Goal: Information Seeking & Learning: Learn about a topic

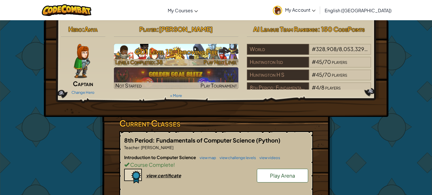
click at [188, 57] on h3 "GD1 Level 15: Throwing Fire" at bounding box center [176, 51] width 124 height 13
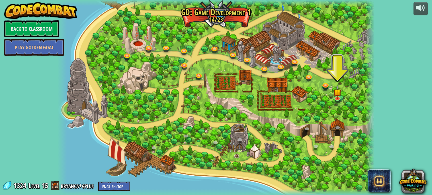
click at [81, 104] on div at bounding box center [216, 97] width 317 height 195
click at [27, 22] on link "Back to Classroom" at bounding box center [31, 28] width 55 height 17
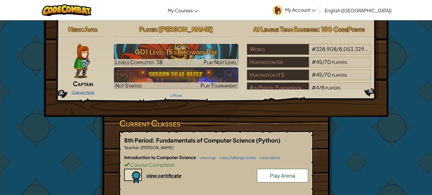
click at [85, 92] on link "Change Hero" at bounding box center [82, 92] width 23 height 5
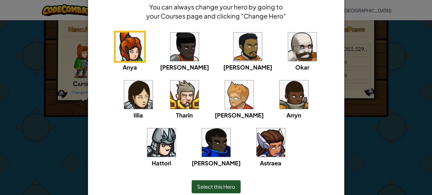
scroll to position [50, 0]
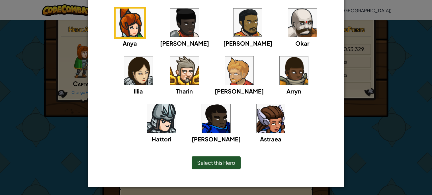
click at [256, 118] on img at bounding box center [270, 118] width 28 height 28
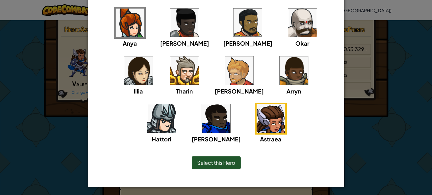
click at [229, 164] on span "Select this Hero" at bounding box center [216, 162] width 38 height 7
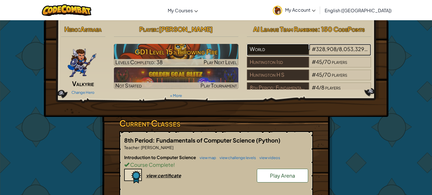
click at [274, 49] on div "World" at bounding box center [278, 49] width 62 height 11
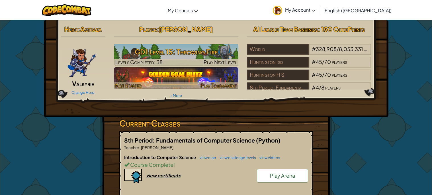
click at [189, 77] on img at bounding box center [176, 78] width 124 height 22
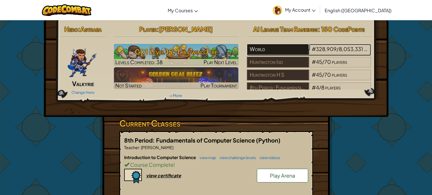
click at [285, 50] on div "World" at bounding box center [278, 49] width 62 height 11
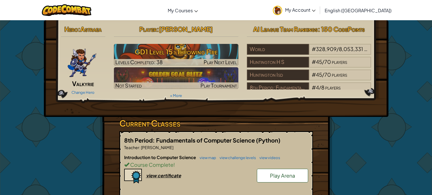
click at [271, 172] on span "Play Arena" at bounding box center [282, 175] width 25 height 7
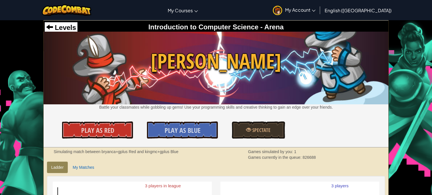
click at [61, 19] on div at bounding box center [67, 10] width 58 height 20
click at [61, 29] on span "Levels" at bounding box center [64, 28] width 23 height 8
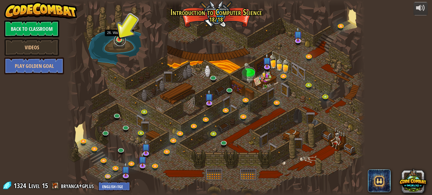
click at [116, 43] on link at bounding box center [119, 39] width 11 height 11
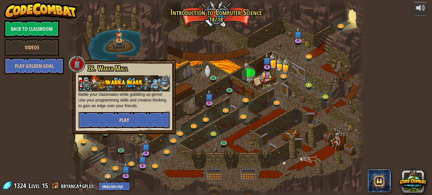
click at [153, 124] on button "Play" at bounding box center [124, 119] width 92 height 17
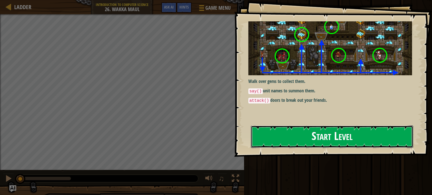
click at [282, 136] on button "Start Level" at bounding box center [332, 136] width 162 height 22
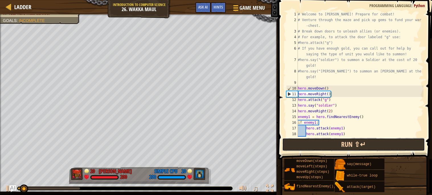
click at [365, 142] on button "Run ⇧↵" at bounding box center [353, 144] width 143 height 13
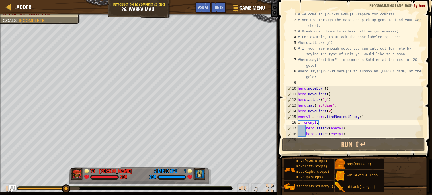
scroll to position [34, 0]
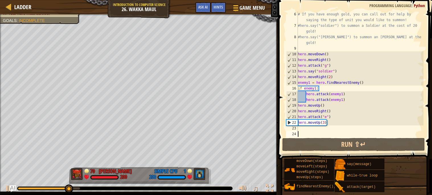
click at [313, 129] on div "# If you have enough gold, you can call out for help by saying the type of unit…" at bounding box center [360, 82] width 127 height 142
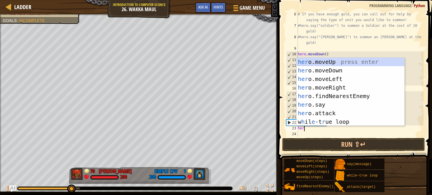
scroll to position [2, 0]
type textarea "hero"
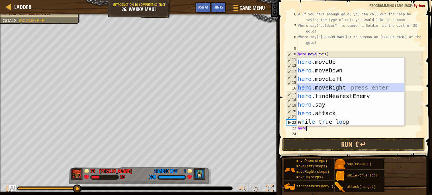
click at [346, 85] on div "hero .moveUp press enter hero .moveDown press enter hero .moveLeft press enter …" at bounding box center [351, 100] width 108 height 85
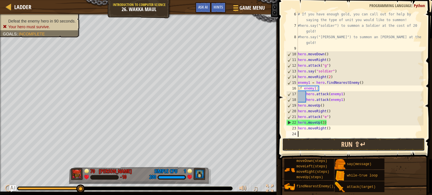
click at [332, 144] on button "Run ⇧↵" at bounding box center [353, 144] width 143 height 13
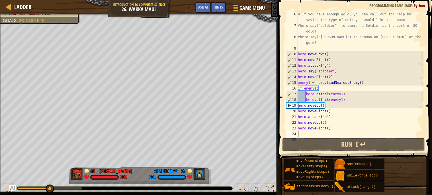
click at [328, 128] on div "# If you have enough gold, you can call out for help by saying the type of unit…" at bounding box center [360, 82] width 127 height 142
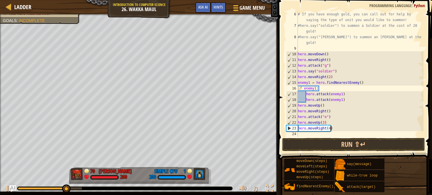
scroll to position [2, 2]
click at [352, 146] on button "Run ⇧↵" at bounding box center [353, 144] width 143 height 13
type textarea "hero.moveRight(3)"
click at [331, 135] on div "# If you have enough gold, you can call out for help by saying the type of unit…" at bounding box center [360, 82] width 127 height 142
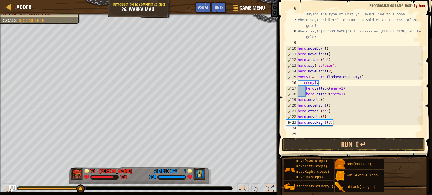
scroll to position [40, 0]
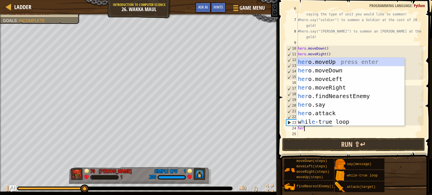
type textarea "her"
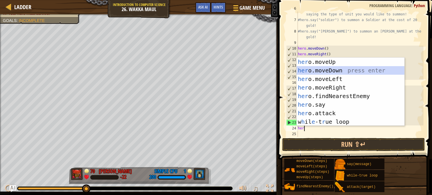
click at [331, 68] on div "her o.moveUp press enter her o.moveDown press enter her o.moveLeft press enter …" at bounding box center [351, 100] width 108 height 85
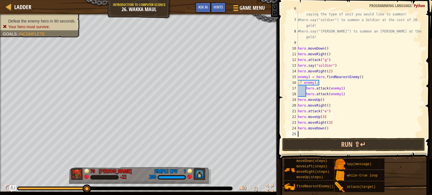
click at [328, 129] on div "# If you have enough gold, you can call out for help by saying the type of unit…" at bounding box center [360, 77] width 127 height 142
type textarea "hero.moveDown(6)"
click at [369, 145] on button "Run ⇧↵" at bounding box center [353, 144] width 143 height 13
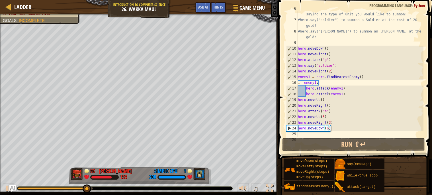
click at [315, 131] on div "# If you have enough gold, you can call out for help by saying the type of unit…" at bounding box center [360, 77] width 127 height 142
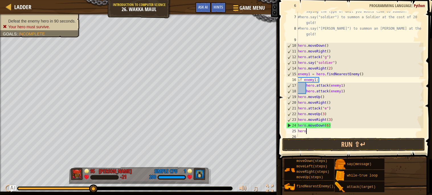
scroll to position [43, 0]
click at [323, 145] on button "Run ⇧↵" at bounding box center [353, 144] width 143 height 13
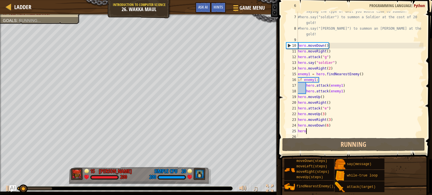
click at [316, 132] on div "# If you have enough gold, you can call out for help by saying the type of unit…" at bounding box center [360, 74] width 127 height 142
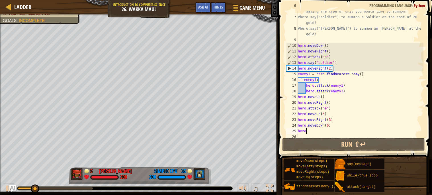
type textarea "hero."
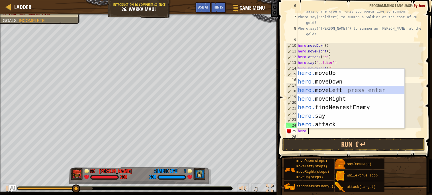
click at [319, 93] on div "hero. moveUp press enter hero. moveDown press enter hero. moveLeft press enter …" at bounding box center [351, 107] width 108 height 77
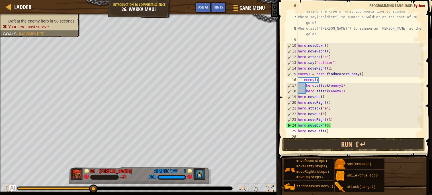
click at [326, 131] on div "# If you have enough gold, you can call out for help by saying the type of unit…" at bounding box center [360, 74] width 127 height 142
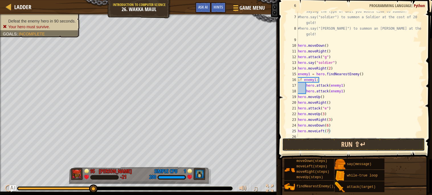
click at [317, 148] on button "Run ⇧↵" at bounding box center [353, 144] width 143 height 13
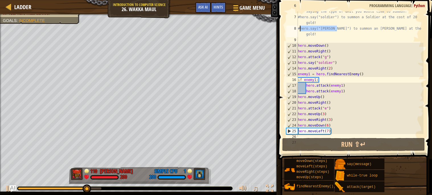
drag, startPoint x: 336, startPoint y: 28, endPoint x: 299, endPoint y: 28, distance: 37.3
click at [299, 28] on div "# If you have enough gold, you can call out for help by saying the type of unit…" at bounding box center [360, 74] width 127 height 142
type textarea "#hero.say("archer") to summon an Archer at the cost of 25 gold!"
click at [325, 135] on div "# If you have enough gold, you can call out for help by saying the type of unit…" at bounding box center [360, 74] width 127 height 142
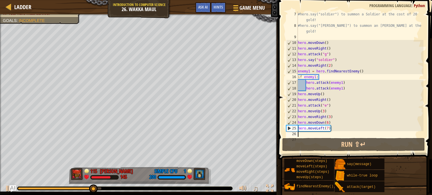
paste textarea "hero.say("archer")"
type textarea "hero.say("archer")"
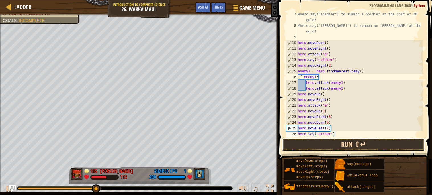
click at [328, 146] on button "Run ⇧↵" at bounding box center [353, 144] width 143 height 13
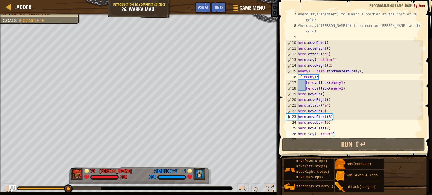
click at [339, 133] on div "#hero.say("soldier") to summon a Soldier at the cost of 20 gold! #hero.say("arc…" at bounding box center [360, 82] width 127 height 142
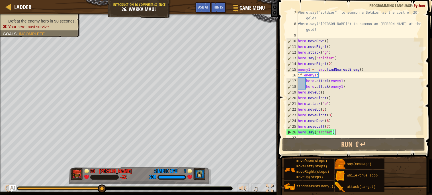
scroll to position [51, 0]
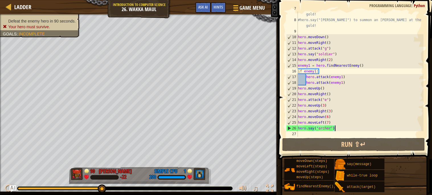
click at [340, 134] on div "#hero.say("soldier") to summon a Soldier at the cost of 20 gold! #hero.say("arc…" at bounding box center [360, 77] width 127 height 142
paste textarea "hero.say("archer")"
type textarea "hero.say("archer")"
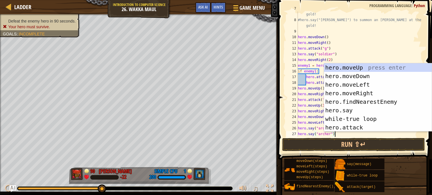
click at [343, 134] on div "#hero.say("soldier") to summon a Soldier at the cost of 20 gold! #hero.say("arc…" at bounding box center [360, 77] width 127 height 142
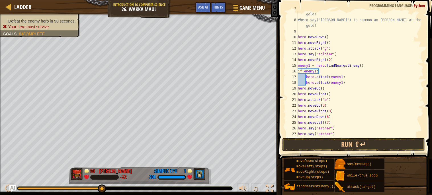
scroll to position [57, 0]
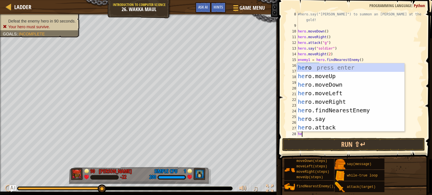
type textarea "her"
click at [321, 78] on div "her o press enter her o.moveUp press enter her o.moveDown press enter her o.mov…" at bounding box center [351, 105] width 108 height 85
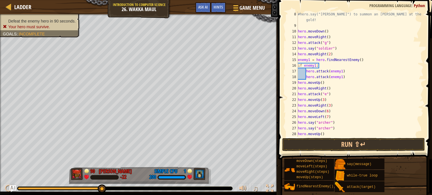
click at [322, 132] on div "#hero.say("archer") to summon an Archer at the cost of 25 gold! hero . moveDown…" at bounding box center [360, 82] width 127 height 142
click at [344, 144] on button "Run ⇧↵" at bounding box center [353, 144] width 143 height 13
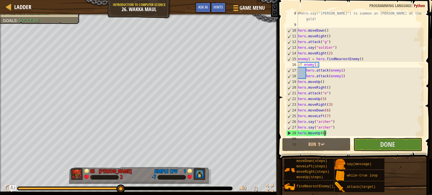
scroll to position [62, 0]
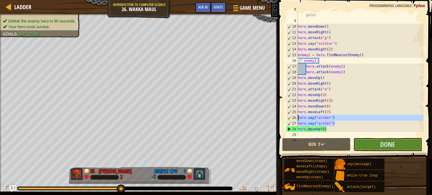
drag, startPoint x: 339, startPoint y: 122, endPoint x: 295, endPoint y: 120, distance: 43.4
click at [295, 120] on div "hero.moveUp(6) 8 9 10 11 12 13 14 15 16 17 18 19 20 21 22 23 24 25 26 27 28 29 …" at bounding box center [354, 73] width 138 height 125
click at [364, 143] on button "Done" at bounding box center [387, 144] width 68 height 13
type textarea "hero.say("archer")"
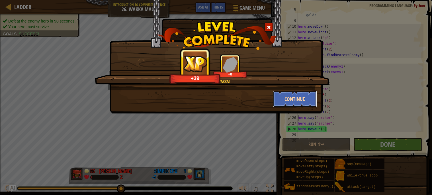
click at [295, 97] on button "Continue" at bounding box center [295, 98] width 44 height 17
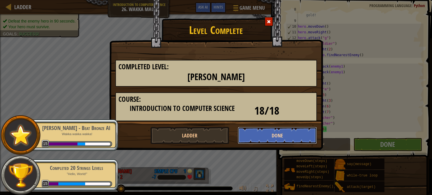
click at [286, 136] on button "Done" at bounding box center [277, 135] width 79 height 17
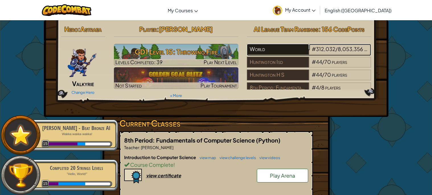
click at [270, 50] on div "World" at bounding box center [278, 49] width 62 height 11
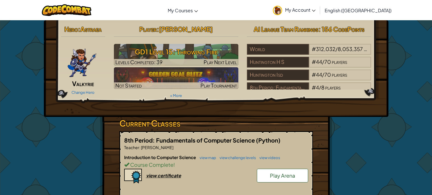
scroll to position [100, 0]
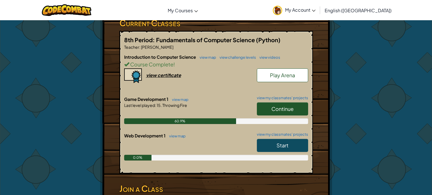
click at [290, 77] on span "Play Arena" at bounding box center [282, 75] width 25 height 7
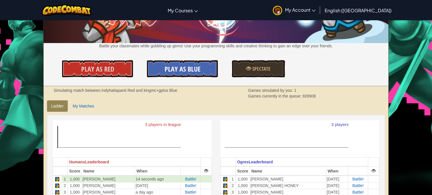
scroll to position [104, 0]
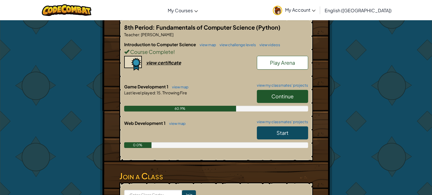
scroll to position [113, 0]
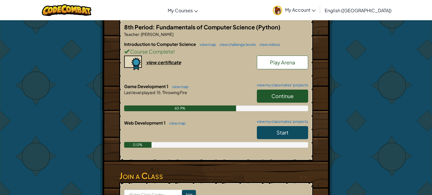
click at [291, 96] on span "Continue" at bounding box center [282, 96] width 22 height 7
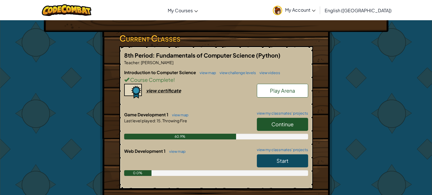
scroll to position [102, 0]
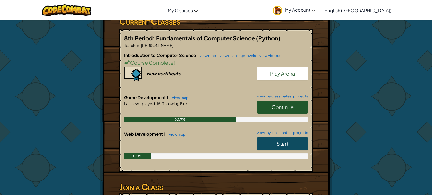
click at [291, 145] on link "Start" at bounding box center [282, 143] width 51 height 13
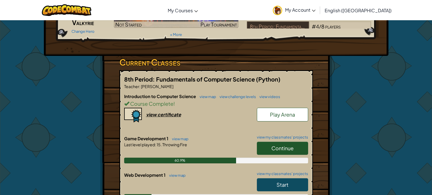
scroll to position [67, 0]
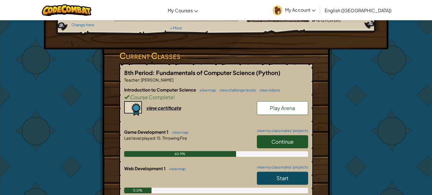
click at [276, 113] on link "Play Arena" at bounding box center [282, 108] width 51 height 14
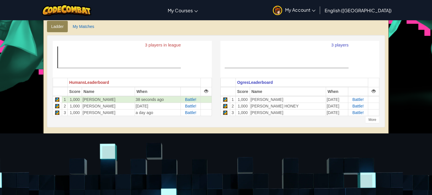
scroll to position [7, 0]
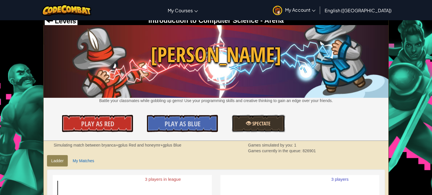
click at [272, 121] on link "Spectate" at bounding box center [258, 123] width 53 height 17
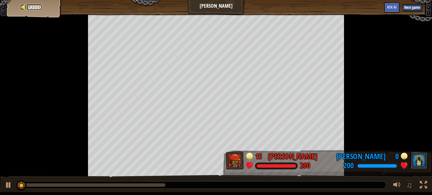
click at [25, 6] on div at bounding box center [23, 7] width 6 height 6
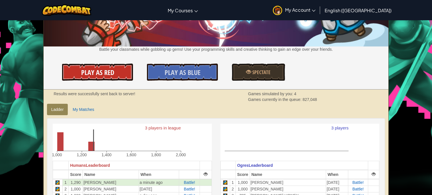
scroll to position [15, 0]
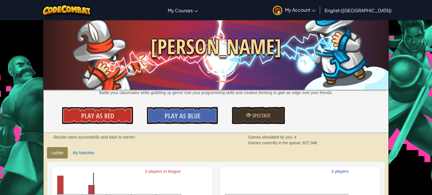
click at [141, 63] on img at bounding box center [216, 53] width 345 height 73
click at [190, 85] on img at bounding box center [216, 53] width 345 height 73
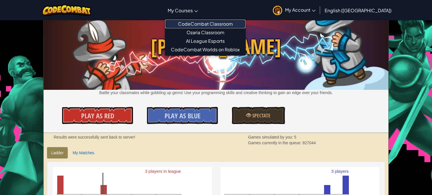
click at [210, 22] on link "CodeCombat Classroom" at bounding box center [205, 24] width 80 height 9
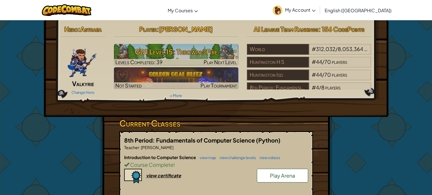
click at [283, 183] on div "Play Arena" at bounding box center [279, 177] width 57 height 17
click at [280, 174] on span "Play Arena" at bounding box center [282, 175] width 25 height 7
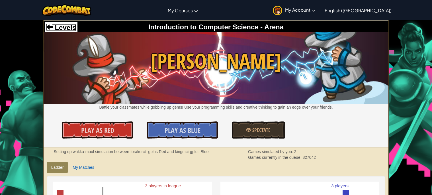
click at [53, 27] on span "Levels" at bounding box center [64, 28] width 23 height 8
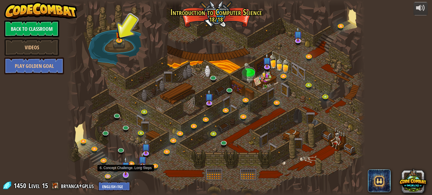
click at [126, 173] on img at bounding box center [126, 165] width 8 height 19
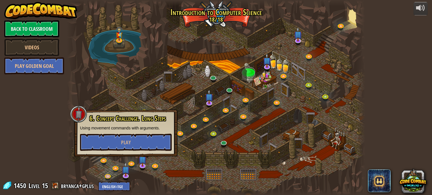
click at [210, 165] on div at bounding box center [216, 97] width 298 height 195
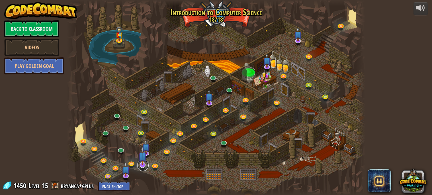
click at [143, 168] on link at bounding box center [142, 164] width 11 height 11
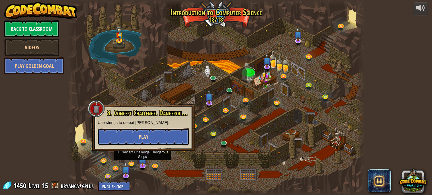
click at [152, 137] on button "Play" at bounding box center [144, 136] width 92 height 17
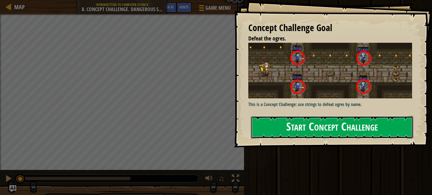
click at [287, 129] on button "Start Concept Challenge" at bounding box center [332, 127] width 162 height 22
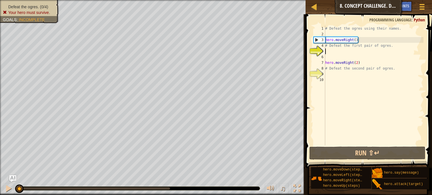
scroll to position [2, 0]
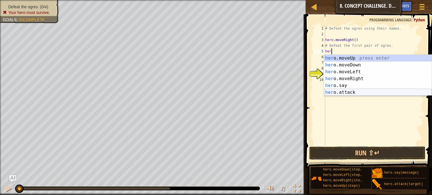
click at [346, 94] on div "her o.moveUp press enter her o.moveDown press enter her o.moveLeft press enter …" at bounding box center [378, 82] width 108 height 55
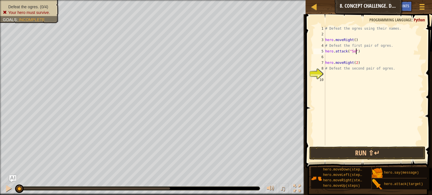
scroll to position [2, 2]
type textarea "hero.attack("Sog")"
drag, startPoint x: 366, startPoint y: 54, endPoint x: 326, endPoint y: 51, distance: 40.0
click at [326, 51] on div "# Defeat the ogres using their names. hero . moveRight ( ) # Defeat the first p…" at bounding box center [373, 91] width 99 height 131
click at [329, 57] on div "# Defeat the ogres using their names. hero . moveRight ( ) # Defeat the first p…" at bounding box center [373, 91] width 99 height 131
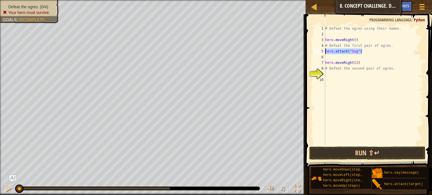
scroll to position [2, 0]
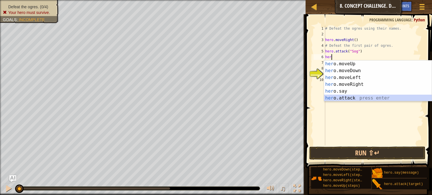
click at [356, 95] on div "her o.moveUp press enter her o.moveDown press enter her o.moveLeft press enter …" at bounding box center [378, 87] width 108 height 55
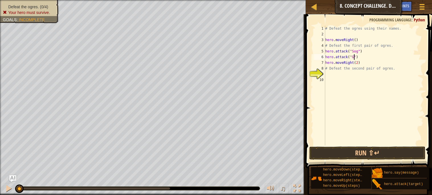
scroll to position [2, 2]
click at [369, 154] on button "Run ⇧↵" at bounding box center [367, 152] width 116 height 13
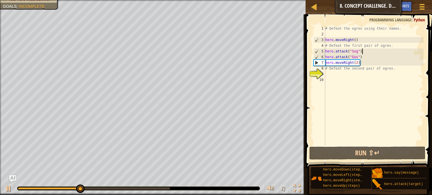
click at [361, 50] on div "# Defeat the ogres using their names. hero . moveRight ( ) # Defeat the first p…" at bounding box center [373, 91] width 99 height 131
type textarea "hero.attack("Sog")"
drag, startPoint x: 366, startPoint y: 51, endPoint x: 323, endPoint y: 52, distance: 43.9
click at [323, 52] on div "hero.attack("Sog") 1 2 3 4 5 6 7 8 9 10 # Defeat the ogres using their names. h…" at bounding box center [367, 86] width 111 height 120
click at [368, 53] on div "# Defeat the ogres using their names. hero . moveRight ( ) # Defeat the first p…" at bounding box center [373, 86] width 99 height 120
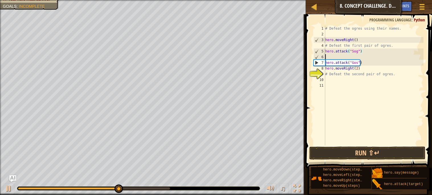
scroll to position [2, 0]
paste textarea "hero.attack("Sog")"
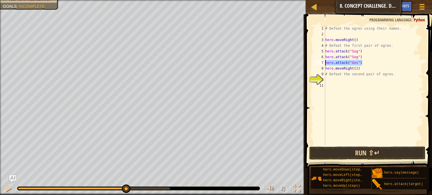
drag, startPoint x: 368, startPoint y: 65, endPoint x: 326, endPoint y: 63, distance: 42.7
click at [326, 63] on div "# Defeat the ogres using their names. hero . moveRight ( ) # Defeat the first p…" at bounding box center [373, 91] width 99 height 131
type textarea "hero.attack("Gos")"
click at [370, 62] on div "# Defeat the ogres using their names. hero . moveRight ( ) # Defeat the first p…" at bounding box center [373, 86] width 99 height 120
paste textarea "hero.attack("Gos")"
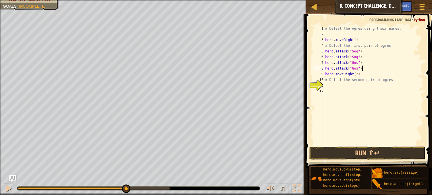
type textarea "hero.attack("Gos")"
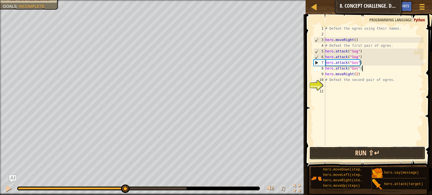
click at [373, 149] on button "Run ⇧↵" at bounding box center [367, 152] width 116 height 13
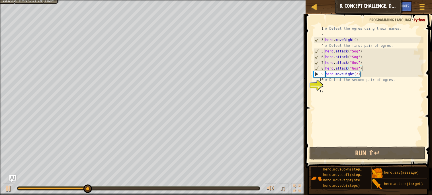
click at [259, 171] on div "Defeat the ogres. (2/4) Goals : Ran out of time ♫ Astraea 74 x: 42 y: 24 x: 42 …" at bounding box center [216, 97] width 432 height 195
click at [338, 85] on div "# Defeat the ogres using their names. hero . moveRight ( ) # Defeat the first p…" at bounding box center [373, 91] width 99 height 131
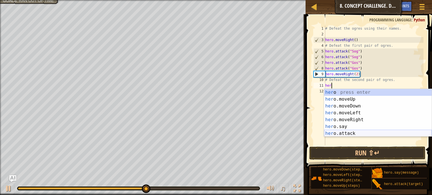
click at [342, 131] on div "her o press enter her o.moveUp press enter her o.moveDown press enter her o.mov…" at bounding box center [378, 119] width 108 height 61
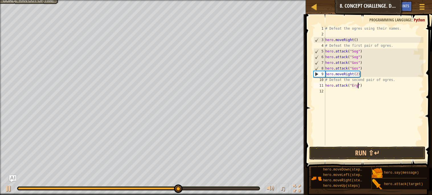
type textarea "hero.attack("Ergo")"
click at [379, 89] on div "# Defeat the ogres using their names. hero . moveRight ( ) # Defeat the first p…" at bounding box center [373, 91] width 99 height 131
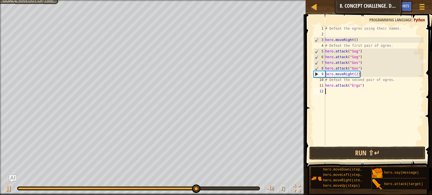
click at [379, 87] on div "# Defeat the ogres using their names. hero . moveRight ( ) # Defeat the first p…" at bounding box center [373, 91] width 99 height 131
type textarea "hero.attack("Ergo")"
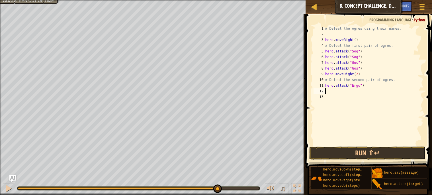
paste textarea "h"
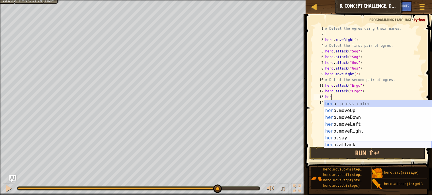
click at [380, 143] on div "her o press enter her o.moveUp press enter her o.moveDown press enter her o.mov…" at bounding box center [378, 130] width 108 height 61
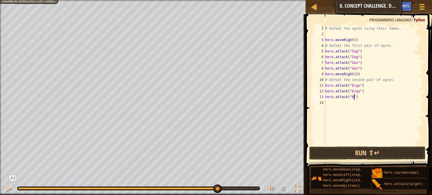
scroll to position [2, 2]
type textarea "hero.attack("Kro")"
drag, startPoint x: 370, startPoint y: 95, endPoint x: 306, endPoint y: 94, distance: 63.8
click at [306, 94] on div "hero.attack("Kro") 1 2 3 4 5 6 7 8 9 10 11 12 13 14 # Defeat the ogres using th…" at bounding box center [368, 102] width 128 height 170
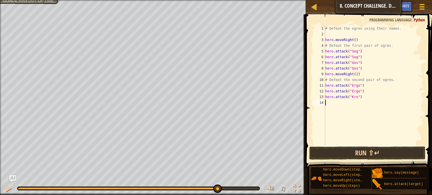
paste textarea "hero.attack("Kro")"
type textarea "hero.attack("Kro")"
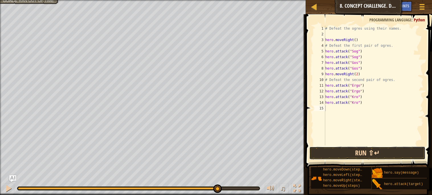
click at [349, 151] on button "Run ⇧↵" at bounding box center [367, 152] width 116 height 13
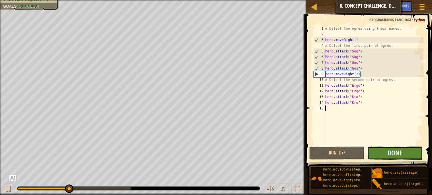
click at [405, 153] on button "Done" at bounding box center [394, 152] width 55 height 13
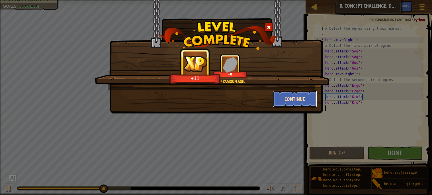
click at [294, 97] on button "Continue" at bounding box center [295, 98] width 44 height 17
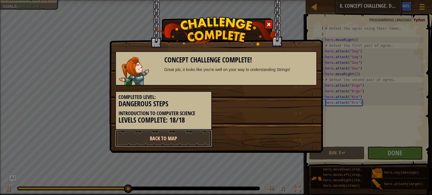
click at [197, 141] on link "Back to Map" at bounding box center [163, 138] width 97 height 17
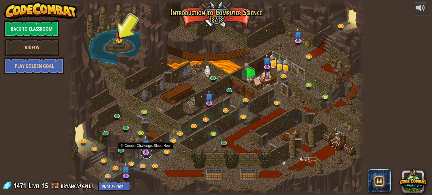
click at [147, 154] on link at bounding box center [146, 152] width 11 height 11
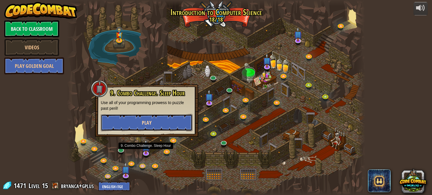
click at [169, 119] on button "Play" at bounding box center [147, 122] width 92 height 17
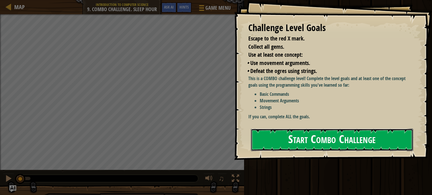
click at [297, 139] on button "Start Combo Challenge" at bounding box center [332, 139] width 162 height 22
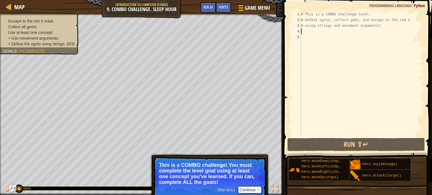
scroll to position [2, 0]
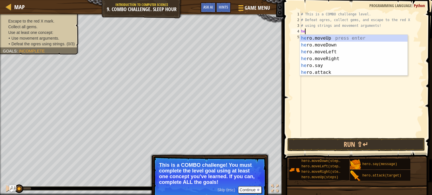
type textarea "her"
click at [341, 38] on div "her o.moveUp press enter her o.moveDown press enter her o.moveLeft press enter …" at bounding box center [354, 62] width 108 height 55
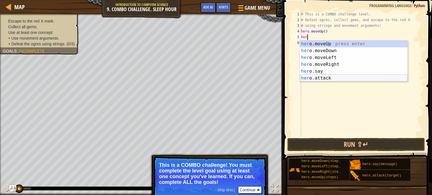
click at [338, 76] on div "her o.moveUp press enter her o.moveDown press enter her o.moveLeft press enter …" at bounding box center [354, 67] width 108 height 55
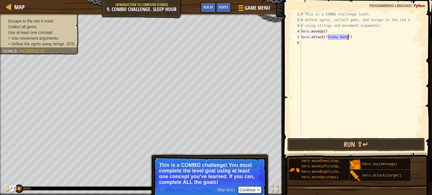
click at [35, 48] on div "Goals : Incomplete" at bounding box center [24, 51] width 42 height 6
click at [25, 50] on span "Incomplete" at bounding box center [32, 51] width 26 height 5
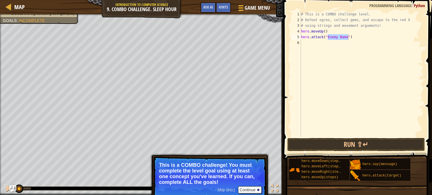
click at [343, 38] on div "# This is a COMBO challenge level. # Defeat ogres, collect gems, and escape to …" at bounding box center [362, 73] width 124 height 125
click at [343, 38] on div "# This is a COMBO challenge level. # Defeat ogres, collect gems, and escape to …" at bounding box center [362, 79] width 124 height 137
click at [345, 39] on div "# This is a COMBO challenge level. # Defeat ogres, collect gems, and escape to …" at bounding box center [362, 73] width 124 height 125
click at [345, 39] on div "# This is a COMBO challenge level. # Defeat ogres, collect gems, and escape to …" at bounding box center [362, 79] width 124 height 137
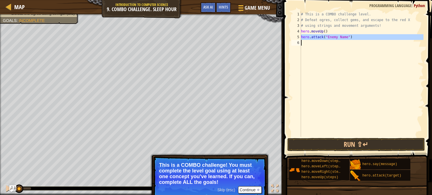
click at [345, 38] on div "# This is a COMBO challenge level. # Defeat ogres, collect gems, and escape to …" at bounding box center [362, 73] width 124 height 125
click at [345, 38] on div "# This is a COMBO challenge level. # Defeat ogres, collect gems, and escape to …" at bounding box center [362, 79] width 124 height 137
click at [347, 39] on div "# This is a COMBO challenge level. # Defeat ogres, collect gems, and escape to …" at bounding box center [362, 73] width 124 height 125
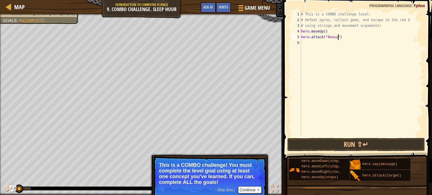
type textarea "hero.attack("Rexxar")"
drag, startPoint x: 351, startPoint y: 38, endPoint x: 296, endPoint y: 36, distance: 55.0
click at [296, 36] on div "hero.attack("Rexxar") 1 2 3 4 5 6 # This is a COMBO challenge level. # Defeat o…" at bounding box center [356, 73] width 133 height 125
paste textarea "hero.attack("Rexxar")"
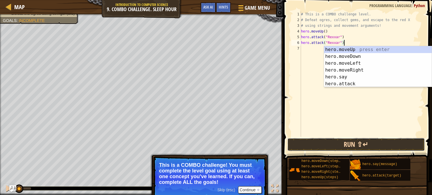
click at [323, 143] on button "Run ⇧↵" at bounding box center [355, 144] width 137 height 13
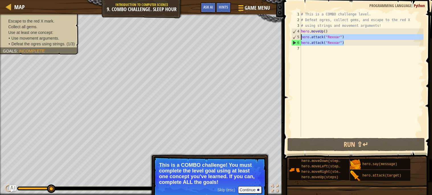
drag, startPoint x: 351, startPoint y: 45, endPoint x: 300, endPoint y: 36, distance: 52.0
click at [300, 36] on div "hero.attack("Rexxar") 1 2 3 4 5 6 7 # This is a COMBO challenge level. # Defeat…" at bounding box center [356, 73] width 133 height 125
type textarea "hero.attack("Rexxar") hero.attack("Rexxar")"
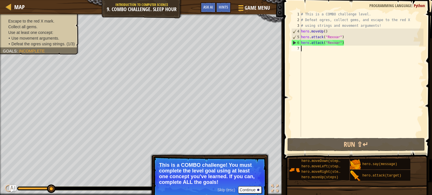
click at [305, 51] on div "# This is a COMBO challenge level. # Defeat ogres, collect gems, and escape to …" at bounding box center [362, 79] width 124 height 137
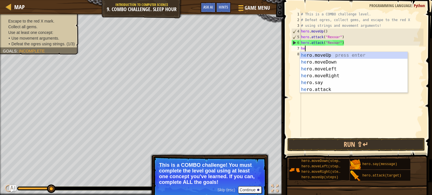
type textarea "her"
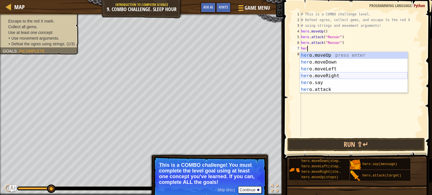
click at [338, 77] on div "her o.moveUp press enter her o.moveDown press enter her o.moveLeft press enter …" at bounding box center [354, 79] width 108 height 55
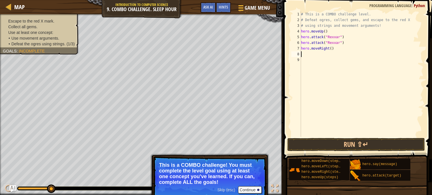
paste textarea "hero.attack("Rexxar")"
click at [338, 56] on div "# This is a COMBO challenge level. # Defeat ogres, collect gems, and escape to …" at bounding box center [362, 79] width 122 height 137
click at [340, 61] on div "# This is a COMBO challenge level. # Defeat ogres, collect gems, and escape to …" at bounding box center [362, 79] width 122 height 137
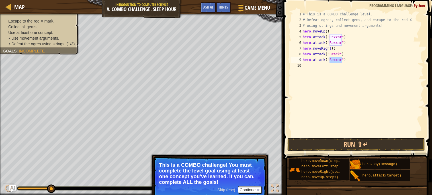
click at [340, 61] on div "# This is a COMBO challenge level. # Defeat ogres, collect gems, and escape to …" at bounding box center [362, 79] width 122 height 137
type textarea "hero.attack("Brack")"
click at [366, 144] on button "Run ⇧↵" at bounding box center [355, 144] width 137 height 13
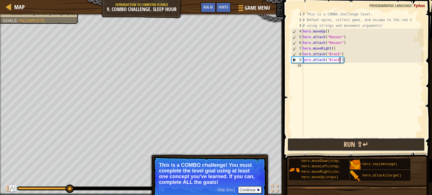
click at [371, 141] on button "Run ⇧↵" at bounding box center [355, 144] width 137 height 13
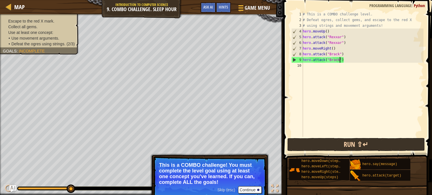
scroll to position [2, 0]
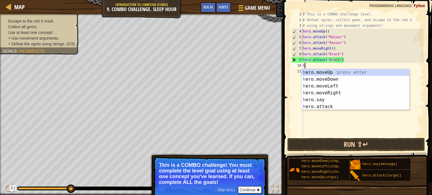
type textarea "her"
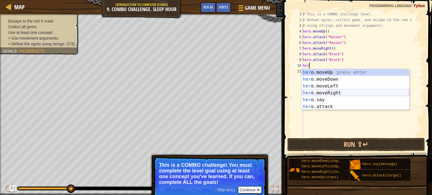
click at [340, 91] on div "her o.moveUp press enter her o.moveDown press enter her o.moveLeft press enter …" at bounding box center [355, 96] width 108 height 55
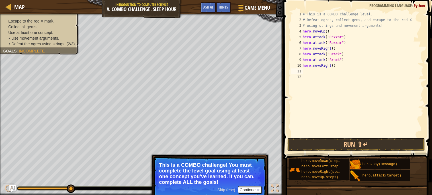
scroll to position [2, 0]
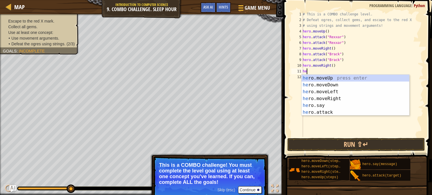
type textarea "her"
click at [326, 93] on div "her o.moveUp press enter her o.moveDown press enter her o.moveLeft press enter …" at bounding box center [355, 102] width 108 height 55
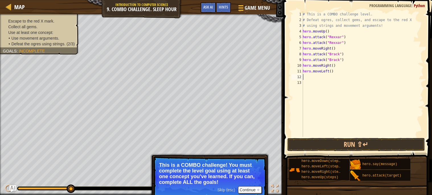
scroll to position [2, 0]
click at [331, 72] on div "# This is a COMBO challenge level. # Defeat ogres, collect gems, and escape to …" at bounding box center [362, 79] width 122 height 137
type textarea "hero.moveLeft(2)"
click at [333, 78] on div "# This is a COMBO challenge level. # Defeat ogres, collect gems, and escape to …" at bounding box center [362, 79] width 122 height 137
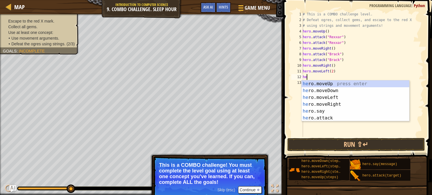
scroll to position [2, 0]
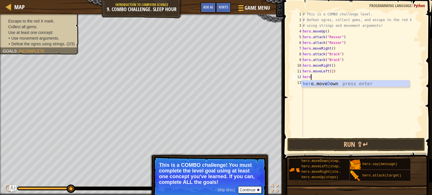
type textarea "herdow"
click at [314, 85] on div "her o.move Dow n press enter" at bounding box center [355, 90] width 108 height 20
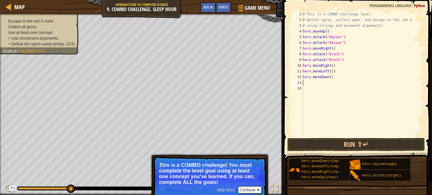
scroll to position [2, 0]
click at [332, 79] on div "# This is a COMBO challenge level. # Defeat ogres, collect gems, and escape to …" at bounding box center [362, 79] width 122 height 137
type textarea "hero.moveDown(2)"
click at [315, 80] on div "# This is a COMBO challenge level. # Defeat ogres, collect gems, and escape to …" at bounding box center [362, 79] width 122 height 137
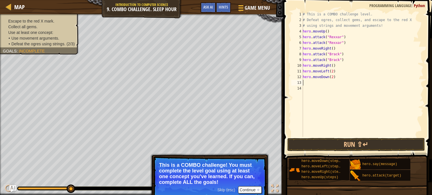
scroll to position [2, 0]
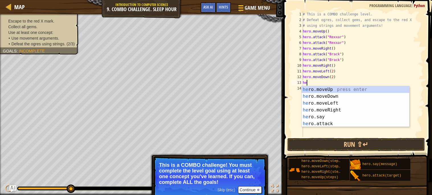
type textarea "her"
click at [330, 108] on div "her o.moveUp press enter her o.moveDown press enter her o.moveLeft press enter …" at bounding box center [355, 113] width 108 height 55
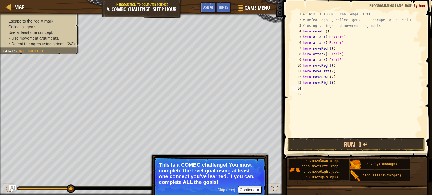
type textarea "hero.moveRight()"
click at [381, 141] on button "Run ⇧↵" at bounding box center [355, 144] width 137 height 13
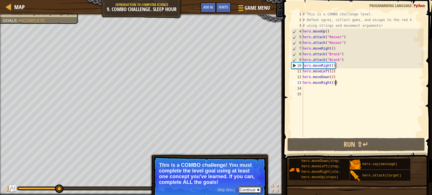
click at [250, 189] on button "Continue" at bounding box center [250, 189] width 24 height 7
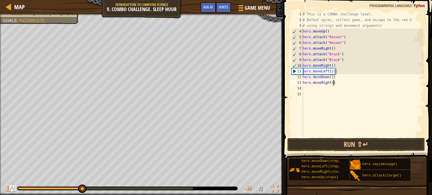
type textarea "hero.moveRight(2)"
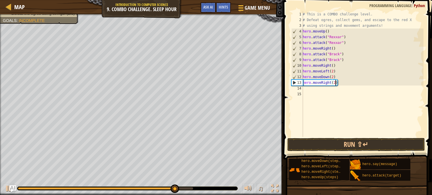
click at [340, 92] on div "# This is a COMBO challenge level. # Defeat ogres, collect gems, and escape to …" at bounding box center [362, 79] width 122 height 137
click at [338, 90] on div "# This is a COMBO challenge level. # Defeat ogres, collect gems, and escape to …" at bounding box center [362, 79] width 122 height 137
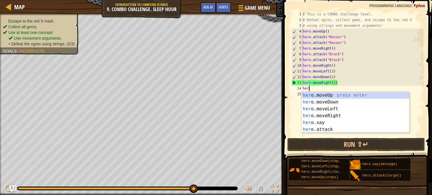
type textarea "her"
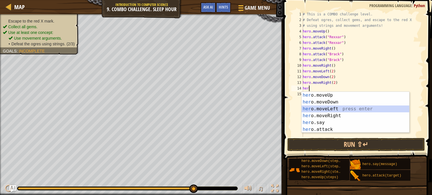
click at [334, 108] on div "her o.moveUp press enter her o.moveDown press enter her o.moveLeft press enter …" at bounding box center [355, 119] width 108 height 55
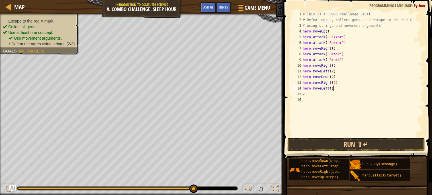
click at [334, 88] on div "# This is a COMBO challenge level. # Defeat ogres, collect gems, and escape to …" at bounding box center [362, 79] width 122 height 137
type textarea "2"
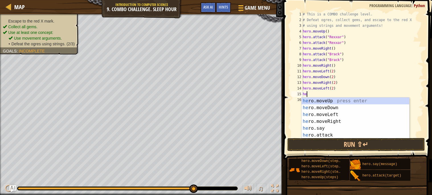
type textarea "her"
click at [343, 100] on div "her o.moveUp press enter her o.moveDown press enter her o.moveLeft press enter …" at bounding box center [355, 124] width 108 height 55
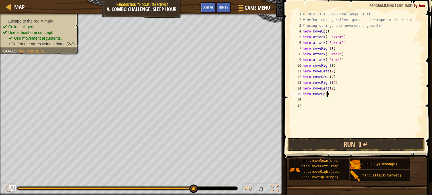
type textarea "hero.moveUp(2)"
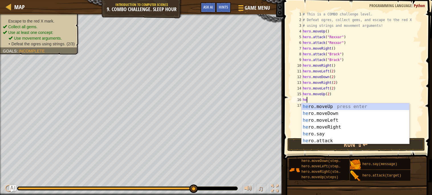
type textarea "her"
click at [336, 126] on div "her o.moveUp press enter her o.moveDown press enter her o.moveLeft press enter …" at bounding box center [355, 130] width 108 height 55
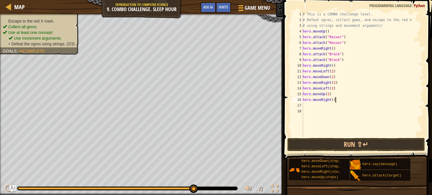
click at [335, 102] on div "# This is a COMBO challenge level. # Defeat ogres, collect gems, and escape to …" at bounding box center [362, 79] width 122 height 137
click at [334, 101] on div "# This is a COMBO challenge level. # Defeat ogres, collect gems, and escape to …" at bounding box center [362, 79] width 122 height 137
click at [334, 100] on div "# This is a COMBO challenge level. # Defeat ogres, collect gems, and escape to …" at bounding box center [362, 79] width 122 height 137
type textarea "hero.moveRight(3)"
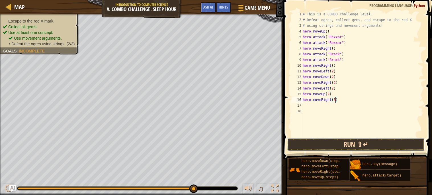
click at [356, 140] on button "Run ⇧↵" at bounding box center [355, 144] width 137 height 13
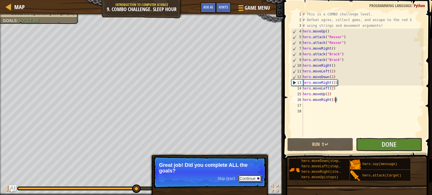
click at [251, 177] on button "Continue" at bounding box center [250, 177] width 24 height 7
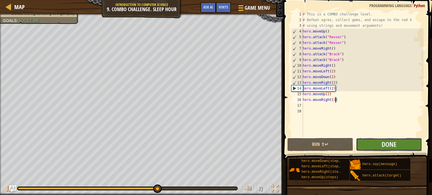
click at [371, 146] on button "Done" at bounding box center [389, 144] width 66 height 13
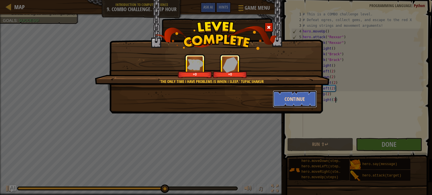
click at [288, 100] on button "Continue" at bounding box center [295, 98] width 44 height 17
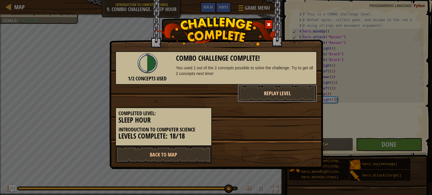
click at [266, 95] on button "Replay Level" at bounding box center [277, 93] width 79 height 17
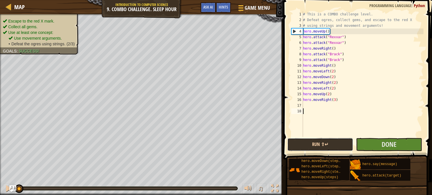
click at [341, 146] on button "Run ⇧↵" at bounding box center [320, 144] width 66 height 13
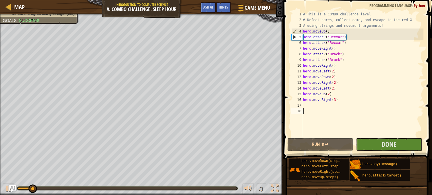
click at [95, 186] on div at bounding box center [127, 187] width 220 height 3
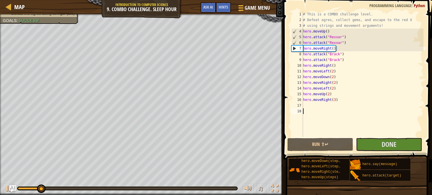
click at [105, 192] on div "♫" at bounding box center [141, 186] width 283 height 17
click at [108, 190] on div "♫" at bounding box center [141, 186] width 283 height 17
click at [109, 189] on div at bounding box center [127, 187] width 220 height 3
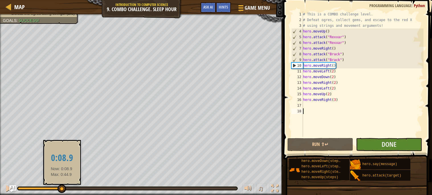
drag, startPoint x: 61, startPoint y: 190, endPoint x: 65, endPoint y: 190, distance: 3.4
click at [65, 190] on div at bounding box center [62, 188] width 9 height 9
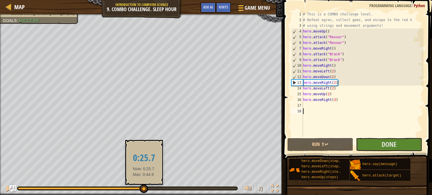
drag, startPoint x: 73, startPoint y: 190, endPoint x: 143, endPoint y: 192, distance: 69.8
click at [143, 192] on div at bounding box center [143, 188] width 9 height 9
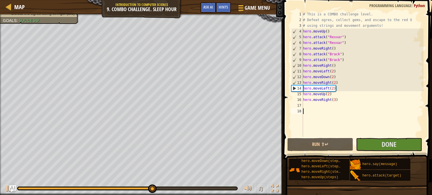
click at [345, 83] on div "# This is a COMBO challenge level. # Defeat ogres, collect gems, and escape to …" at bounding box center [363, 79] width 122 height 137
type textarea "hero.moveRight(2)"
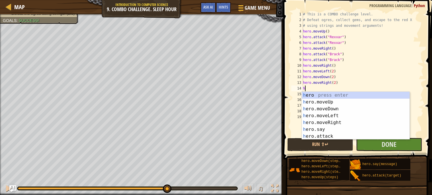
scroll to position [2, 0]
type textarea "her"
click at [322, 103] on div "her o press enter her o.moveUp press enter her o.moveDown press enter her o.mov…" at bounding box center [356, 122] width 108 height 61
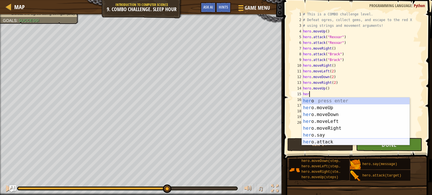
click at [334, 141] on div "her o press enter her o.moveUp press enter her o.moveDown press enter her o.mov…" at bounding box center [356, 127] width 108 height 61
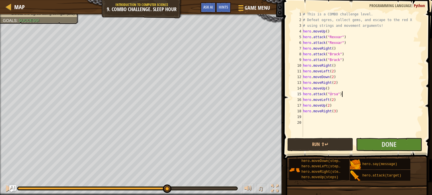
scroll to position [2, 2]
type textarea "hero.attack("Ursa")"
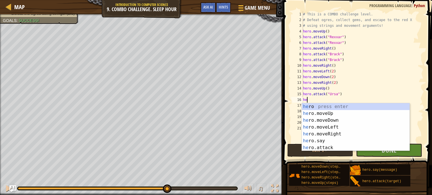
scroll to position [2, 0]
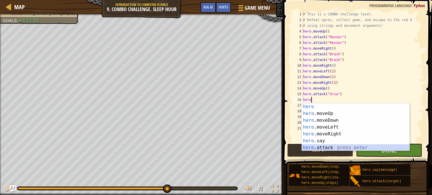
click at [338, 146] on div "hero press enter hero .moveUp press enter hero .moveDown press enter hero .move…" at bounding box center [356, 133] width 108 height 61
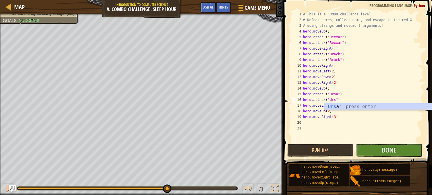
scroll to position [2, 3]
type textarea "hero.attack("Ursa")"
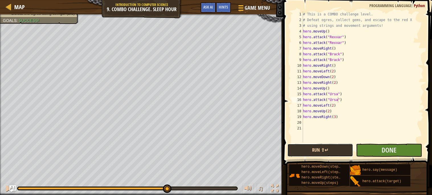
click at [338, 147] on button "Run ⇧↵" at bounding box center [320, 149] width 66 height 13
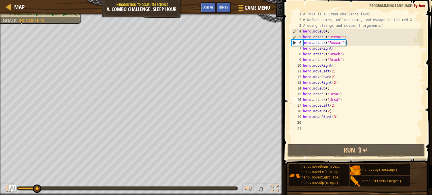
click at [350, 101] on div "# This is a COMBO challenge level. # Defeat ogres, collect gems, and escape to …" at bounding box center [363, 82] width 122 height 142
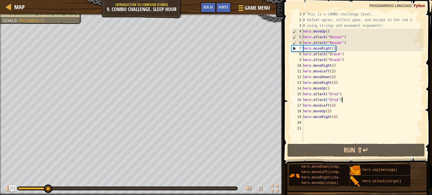
scroll to position [2, 0]
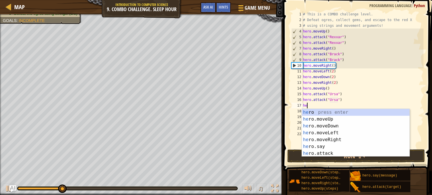
type textarea "her"
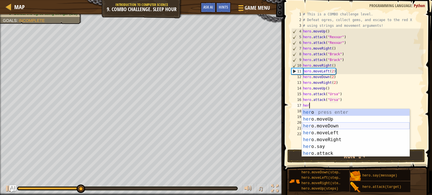
click at [333, 127] on div "her o press enter her o.moveUp press enter her o.moveDown press enter her o.mov…" at bounding box center [356, 139] width 108 height 61
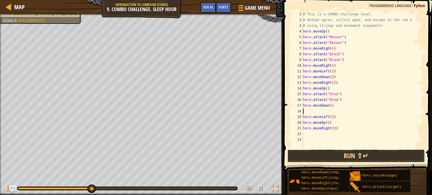
click at [355, 159] on button "Run ⇧↵" at bounding box center [355, 155] width 137 height 13
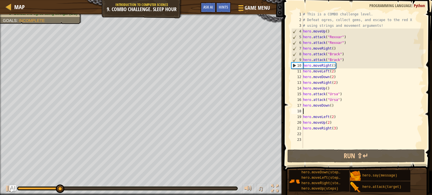
click at [126, 188] on div at bounding box center [127, 188] width 219 height 2
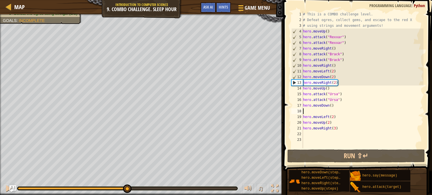
click at [72, 185] on div "♫" at bounding box center [141, 186] width 283 height 17
click at [73, 188] on div at bounding box center [72, 188] width 109 height 2
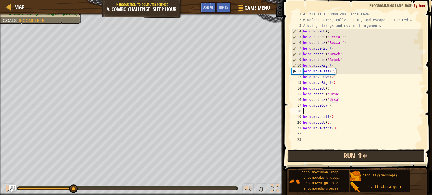
click at [315, 157] on button "Run ⇧↵" at bounding box center [355, 155] width 137 height 13
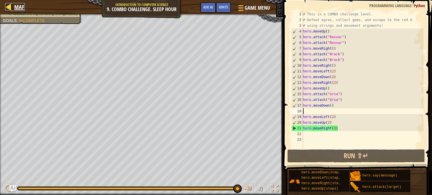
click at [8, 7] on div at bounding box center [8, 6] width 7 height 7
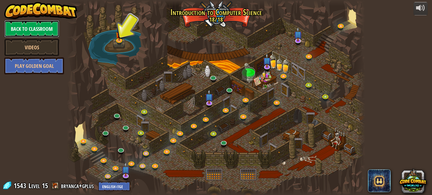
click at [30, 33] on link "Back to Classroom" at bounding box center [31, 28] width 55 height 17
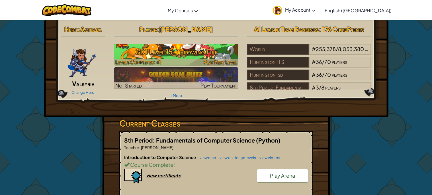
click at [168, 58] on img at bounding box center [176, 55] width 124 height 22
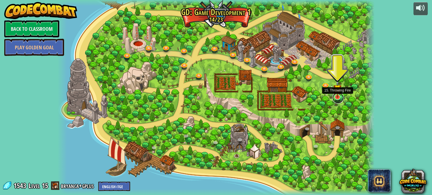
click at [340, 100] on link at bounding box center [337, 97] width 11 height 11
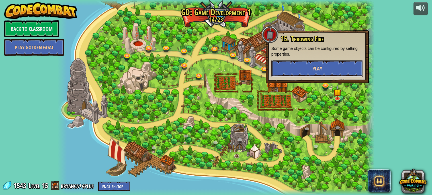
click at [311, 67] on button "Play" at bounding box center [317, 68] width 92 height 17
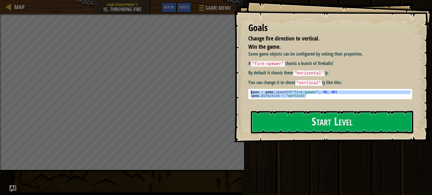
drag, startPoint x: 320, startPoint y: 97, endPoint x: 244, endPoint y: 86, distance: 76.8
click at [244, 86] on div "Goals Change fire direction to vertical. Win the game. Some game objects can be…" at bounding box center [333, 71] width 198 height 142
type textarea "spew = game.spawnXY("fire-spewer", 40, 40) spew.direction = "vertical""
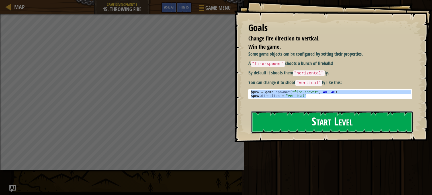
click at [290, 127] on button "Start Level" at bounding box center [332, 122] width 162 height 22
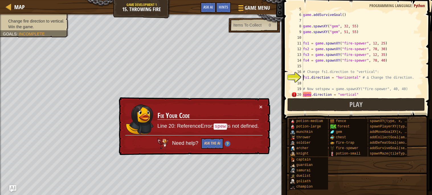
scroll to position [48, 0]
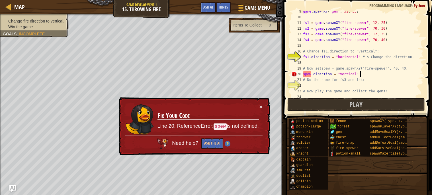
click at [369, 76] on div "game . spawnXY ( "gem" , 51 , 55 ) fs1 = game . spawnXY ( "fire-spewer" , 12 , …" at bounding box center [363, 57] width 122 height 97
drag, startPoint x: 369, startPoint y: 76, endPoint x: 301, endPoint y: 76, distance: 68.6
click at [301, 76] on div "spew.direction = "vertical" 9 10 11 12 13 14 15 16 17 18 19 20 21 22 23 24 game…" at bounding box center [356, 53] width 133 height 85
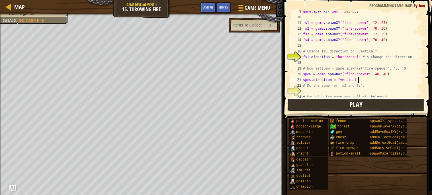
click at [356, 107] on span "Play" at bounding box center [355, 104] width 13 height 9
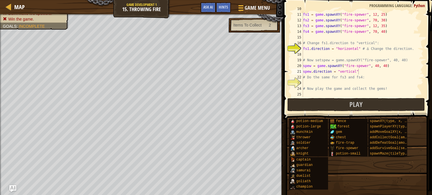
scroll to position [57, 0]
click at [352, 46] on div "fs1 = game . spawnXY ( "fire-spewer" , 12 , 25 ) fs2 = game . spawnXY ( "fire-s…" at bounding box center [363, 54] width 122 height 97
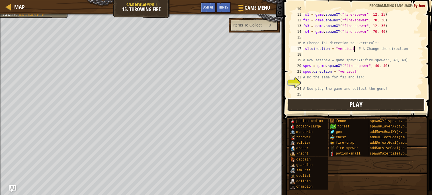
click at [382, 105] on button "Play" at bounding box center [355, 104] width 137 height 13
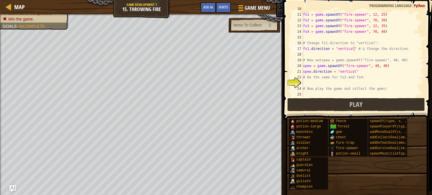
type textarea "spew.direction = "vertical""
drag, startPoint x: 367, startPoint y: 72, endPoint x: 302, endPoint y: 71, distance: 65.5
click at [302, 71] on div "spew.direction = "vertical" 10 11 12 13 14 15 16 17 18 19 20 21 22 23 24 25 fs1…" at bounding box center [356, 53] width 133 height 85
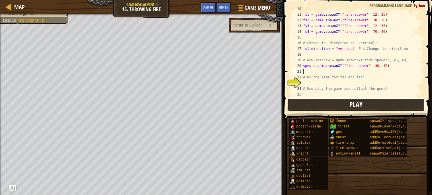
click at [360, 104] on span "Play" at bounding box center [355, 104] width 13 height 9
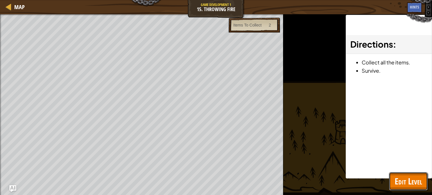
click at [402, 181] on span "Edit Level" at bounding box center [408, 181] width 27 height 12
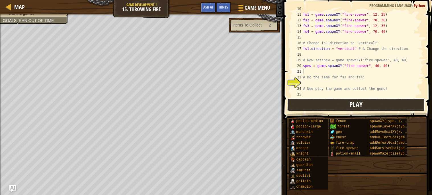
click at [339, 105] on button "Play" at bounding box center [355, 104] width 137 height 13
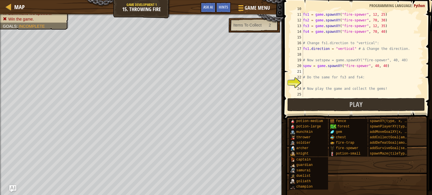
click at [324, 87] on div "fs1 = game . spawnXY ( "fire-spewer" , 12 , 25 ) fs2 = game . spawnXY ( "fire-s…" at bounding box center [363, 54] width 122 height 97
click at [320, 76] on div "fs1 = game . spawnXY ( "fire-spewer" , 12 , 25 ) fs2 = game . spawnXY ( "fire-s…" at bounding box center [363, 54] width 122 height 97
type textarea "# Do the same for fs3 and fs4:"
click at [320, 80] on div "fs1 = game . spawnXY ( "fire-spewer" , 12 , 25 ) fs2 = game . spawnXY ( "fire-s…" at bounding box center [363, 54] width 122 height 97
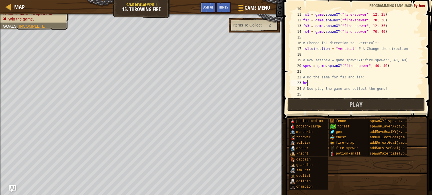
type textarea "h"
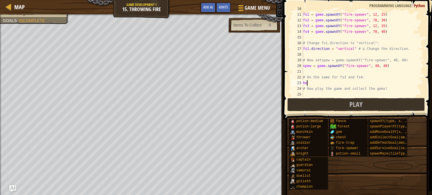
type textarea "h"
click at [331, 81] on div "fs1 = game . spawnXY ( "fire-spewer" , 12 , 25 ) fs2 = game . spawnXY ( "fire-s…" at bounding box center [363, 54] width 122 height 97
type textarea "r"
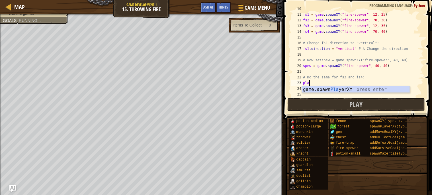
scroll to position [2, 0]
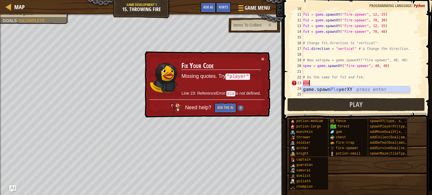
type textarea "p"
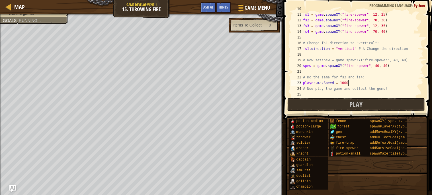
scroll to position [2, 3]
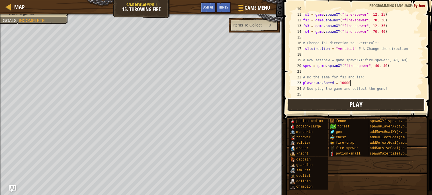
click at [360, 107] on span "Play" at bounding box center [355, 104] width 13 height 9
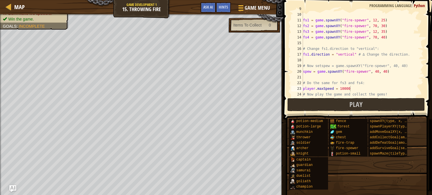
scroll to position [57, 0]
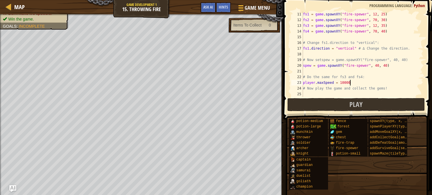
click at [353, 81] on div "fs1 = game . spawnXY ( "fire-spewer" , 12 , 25 ) fs2 = game . spawnXY ( "fire-s…" at bounding box center [363, 59] width 122 height 97
drag, startPoint x: 356, startPoint y: 48, endPoint x: 301, endPoint y: 47, distance: 55.5
click at [301, 47] on div "player.maxSpeed = 10000 11 12 13 14 15 16 17 18 19 20 21 22 23 24 25 fs1 = game…" at bounding box center [356, 53] width 133 height 85
type textarea "fs1.direction = "vertical" # ∆ Change the direction."
click at [312, 53] on div "fs1 = game . spawnXY ( "fire-spewer" , 12 , 25 ) fs2 = game . spawnXY ( "fire-s…" at bounding box center [363, 59] width 122 height 97
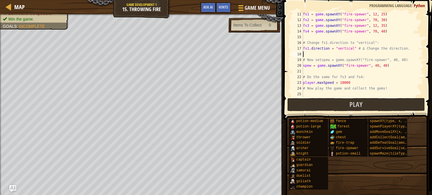
scroll to position [2, 0]
paste textarea "fs1.direction = "vertical""
type textarea "fs1.direction = "vertical""
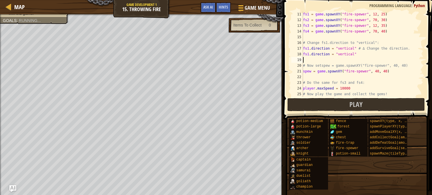
paste textarea "fs1.direction = "vertical""
type textarea "fs1.direction = "vertical""
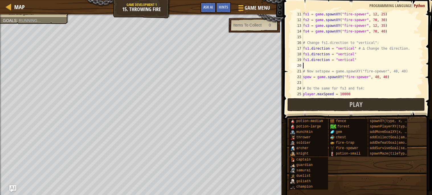
paste textarea "fs1.direction = "vertical""
click at [310, 55] on div "fs1 = game . spawnXY ( "fire-spewer" , 12 , 25 ) fs2 = game . spawnXY ( "fire-s…" at bounding box center [363, 59] width 122 height 97
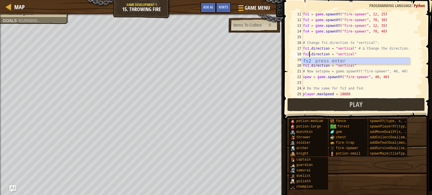
scroll to position [2, 1]
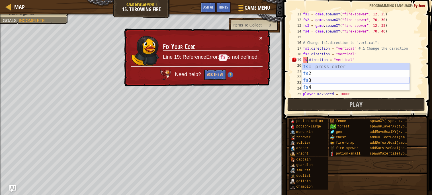
click at [332, 79] on div "fs 1 press enter fs 2 press enter fs 3 press enter fs 4 press enter" at bounding box center [356, 83] width 108 height 41
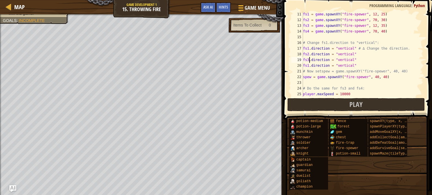
click at [309, 65] on div "fs1 = game . spawnXY ( "fire-spewer" , 12 , 25 ) fs2 = game . spawnXY ( "fire-s…" at bounding box center [363, 59] width 122 height 97
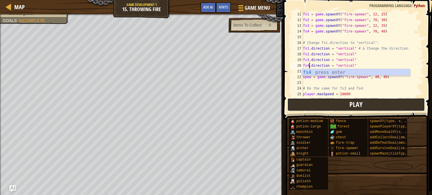
click at [338, 110] on button "Play" at bounding box center [355, 104] width 137 height 13
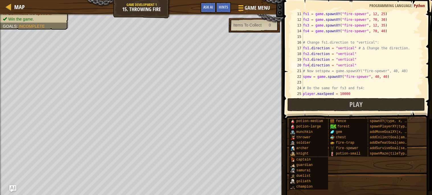
scroll to position [68, 0]
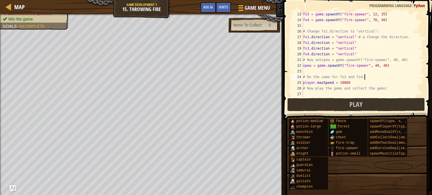
click at [370, 76] on div "fs3 = game . spawnXY ( "fire-spewer" , 12 , 35 ) fs4 = game . spawnXY ( "fire-s…" at bounding box center [363, 59] width 122 height 97
drag, startPoint x: 358, startPoint y: 80, endPoint x: 301, endPoint y: 82, distance: 56.4
click at [301, 82] on div "# Do the same for fs3 and fs4: 13 14 15 16 17 18 19 20 21 22 23 24 25 26 27 fs3…" at bounding box center [356, 53] width 133 height 85
type textarea "player.maxSpeed = 10000"
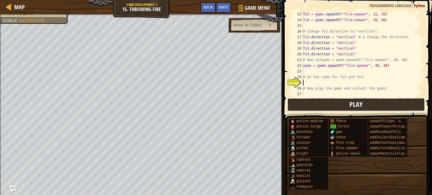
click at [327, 105] on button "Play" at bounding box center [355, 104] width 137 height 13
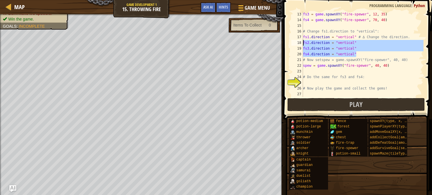
drag, startPoint x: 359, startPoint y: 52, endPoint x: 298, endPoint y: 41, distance: 62.6
click at [298, 41] on div "fs4.direction = "vertical" 13 14 15 16 17 18 19 20 21 22 23 24 25 26 27 fs3 = g…" at bounding box center [356, 53] width 133 height 85
type textarea "fs2.direction = "vertical" fs3.direction = "vertical""
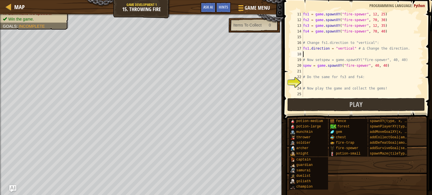
scroll to position [57, 0]
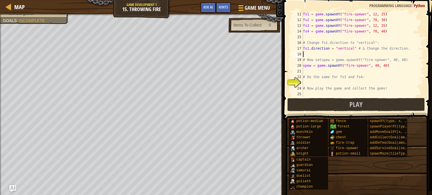
click at [327, 81] on div "fs1 = game . spawnXY ( "fire-spewer" , 12 , 25 ) fs2 = game . spawnXY ( "fire-s…" at bounding box center [363, 59] width 122 height 97
paste textarea "fs4.direction = "vertical""
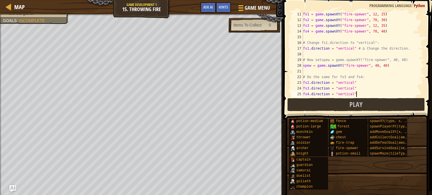
scroll to position [68, 0]
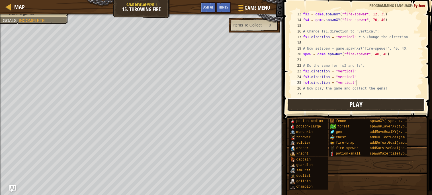
click at [363, 104] on button "Play" at bounding box center [355, 104] width 137 height 13
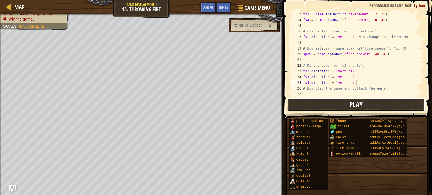
click at [304, 102] on button "Play" at bounding box center [355, 104] width 137 height 13
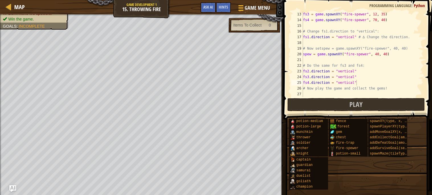
click at [302, 53] on div "20" at bounding box center [297, 54] width 12 height 6
click at [303, 53] on div "fs3 = game . spawnXY ( "fire-spewer" , 12 , 35 ) fs4 = game . spawnXY ( "fire-s…" at bounding box center [363, 59] width 122 height 97
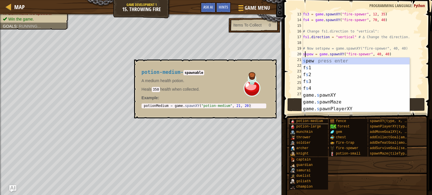
scroll to position [2, 1]
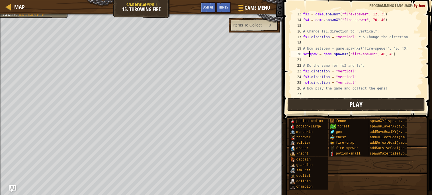
type textarea "setspew = game.spawnXY("fire-spewer", 40, 40)"
click at [354, 109] on button "Play" at bounding box center [355, 104] width 137 height 13
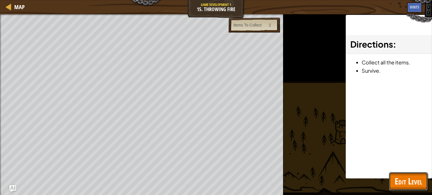
click at [402, 184] on span "Edit Level" at bounding box center [408, 181] width 27 height 12
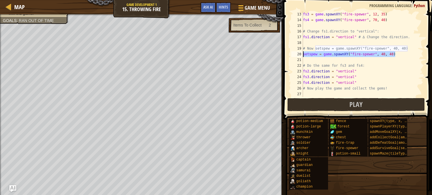
drag, startPoint x: 402, startPoint y: 54, endPoint x: 299, endPoint y: 56, distance: 102.2
click at [299, 56] on div "setspew = game.spawnXY("fire-spewer", 40, 40) 13 14 15 16 17 18 19 20 21 22 23 …" at bounding box center [356, 53] width 133 height 85
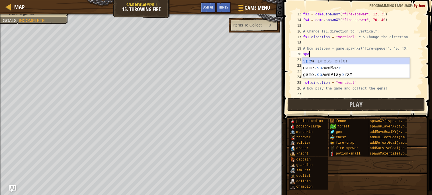
scroll to position [2, 0]
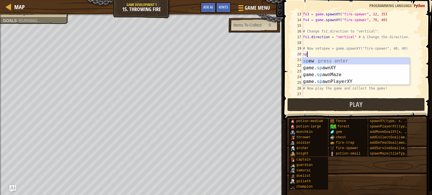
type textarea "s"
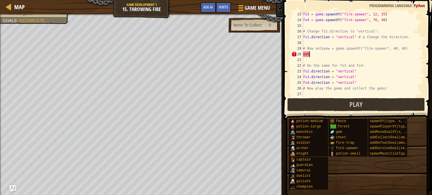
type textarea "se"
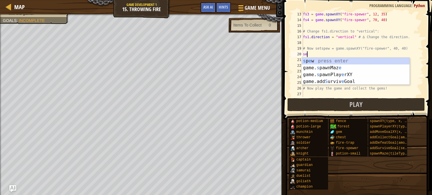
scroll to position [2, 0]
click at [312, 60] on div "s p e w press enter game. s pawnMaz e press enter game. s pawnPlay e rXY press …" at bounding box center [356, 78] width 108 height 41
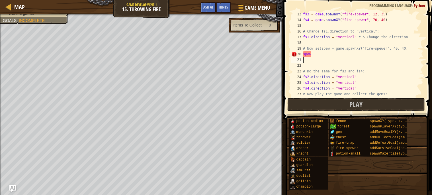
click at [318, 54] on div "fs3 = game . spawnXY ( "fire-spewer" , 12 , 35 ) fs4 = game . spawnXY ( "fire-s…" at bounding box center [363, 59] width 122 height 97
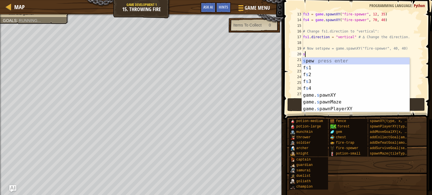
type textarea "s"
click at [359, 42] on div "fs3 = game . spawnXY ( "fire-spewer" , 12 , 35 ) fs4 = game . spawnXY ( "fire-s…" at bounding box center [363, 59] width 122 height 97
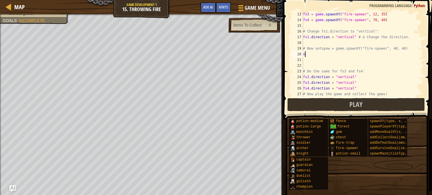
click at [310, 54] on div "fs3 = game . spawnXY ( "fire-spewer" , 12 , 35 ) fs4 = game . spawnXY ( "fire-s…" at bounding box center [363, 59] width 122 height 97
type textarea "s"
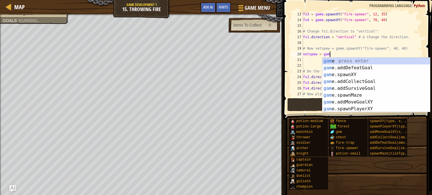
scroll to position [2, 2]
click at [353, 89] on div "game press enter game .addDefeatGoal press enter game .addCollectGoal press ent…" at bounding box center [376, 92] width 108 height 68
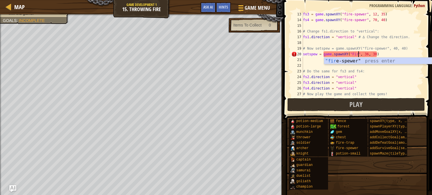
scroll to position [2, 5]
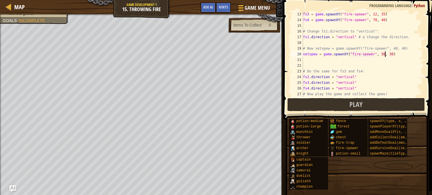
click at [385, 54] on div "fs3 = game . spawnXY ( "fire-spewer" , 12 , 35 ) fs4 = game . spawnXY ( "fire-s…" at bounding box center [363, 59] width 122 height 97
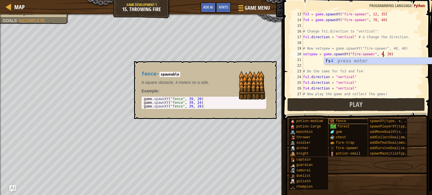
type textarea "setspew = game.spawnXY("fire-spewer", 40, 30)"
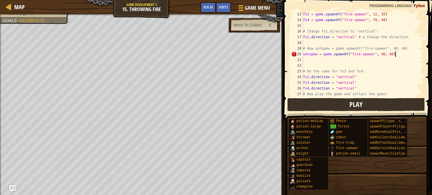
scroll to position [2, 7]
click at [370, 105] on button "Play" at bounding box center [355, 104] width 137 height 13
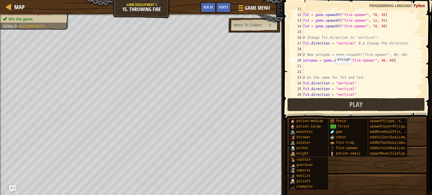
scroll to position [61, 0]
type textarea "# Do the same for fs3 and fs4:"
click at [349, 77] on div "fs1 = game . spawnXY ( "fire-spewer" , 12 , 25 ) fs2 = game . spawnXY ( "fire-s…" at bounding box center [363, 55] width 122 height 97
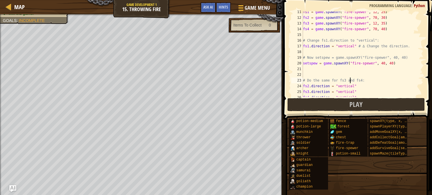
scroll to position [59, 0]
click at [15, 4] on span "Map" at bounding box center [19, 7] width 11 height 8
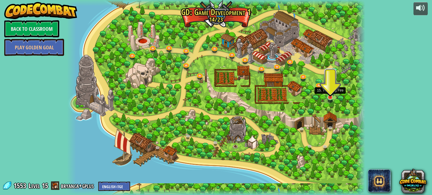
click at [329, 94] on img at bounding box center [330, 89] width 7 height 17
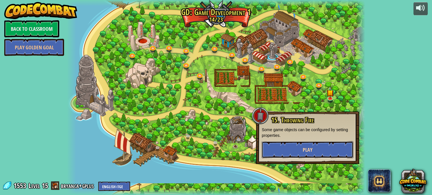
click at [327, 155] on button "Play" at bounding box center [308, 149] width 92 height 17
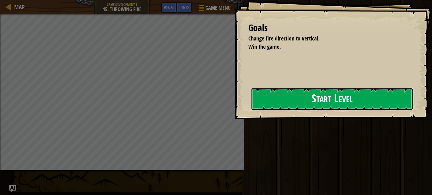
click at [318, 102] on button "Start Level" at bounding box center [332, 99] width 162 height 22
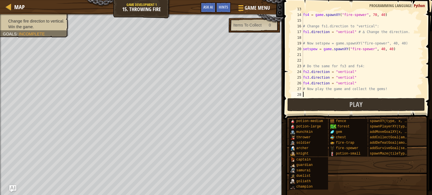
scroll to position [73, 0]
click at [363, 102] on button "Play" at bounding box center [355, 104] width 137 height 13
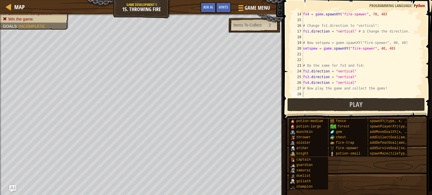
scroll to position [74, 0]
click at [335, 96] on div "fs4 = game . spawnXY ( "fire-spewer" , 70 , 40 ) # Change fs1.direction to "ver…" at bounding box center [363, 59] width 122 height 97
click at [342, 107] on button "Play" at bounding box center [355, 104] width 137 height 13
click at [339, 94] on div "fs4 = game . spawnXY ( "fire-spewer" , 70 , 40 ) # Change fs1.direction to "ver…" at bounding box center [363, 59] width 122 height 97
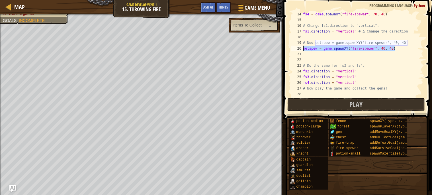
drag, startPoint x: 399, startPoint y: 50, endPoint x: 298, endPoint y: 50, distance: 100.5
click at [298, 50] on div "14 15 16 17 18 19 20 21 22 23 24 25 26 27 28 fs4 = game . spawnXY ( "fire-spewe…" at bounding box center [356, 53] width 133 height 85
type textarea "setspew = game.spawnXY("fire-spewer", 40, 40)"
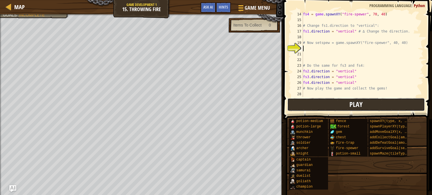
click at [330, 103] on button "Play" at bounding box center [355, 104] width 137 height 13
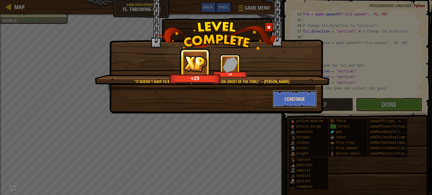
click at [307, 98] on button "Continue" at bounding box center [295, 98] width 44 height 17
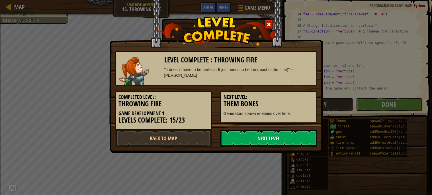
click at [285, 139] on link "Next Level" at bounding box center [268, 138] width 97 height 17
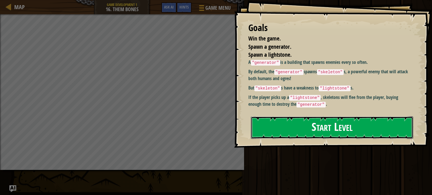
click at [304, 128] on button "Start Level" at bounding box center [332, 127] width 162 height 22
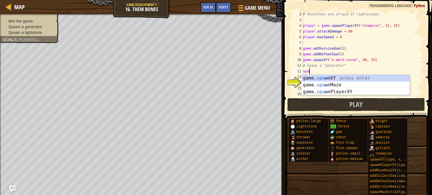
scroll to position [2, 0]
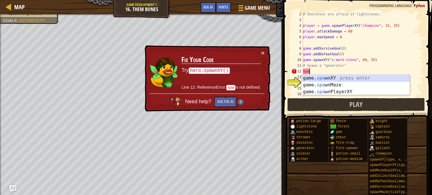
click at [344, 79] on div "game. spa wnXY press enter game. spa wnMaze press enter game. spa wnPlayerXY pr…" at bounding box center [356, 92] width 108 height 34
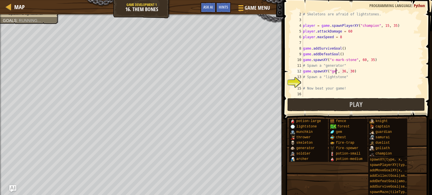
scroll to position [2, 3]
type textarea "game.spawnXY("generator", 36, 30)"
click at [335, 83] on div "# Skeletons are afraid of lightstones. player = game . spawnPlayerXY ( "champio…" at bounding box center [363, 59] width 122 height 97
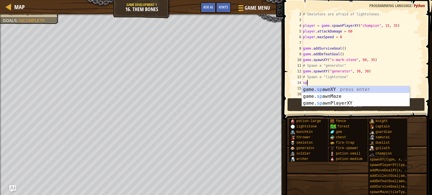
scroll to position [2, 0]
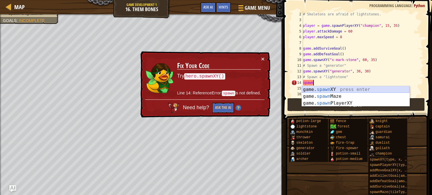
click at [359, 89] on div "game. spawn XY press enter game. spawn Maze press enter game. spawn PlayerXY pr…" at bounding box center [356, 103] width 108 height 34
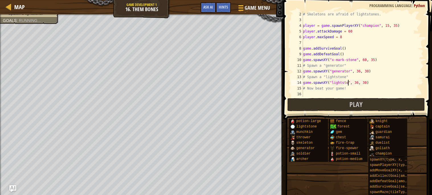
scroll to position [2, 4]
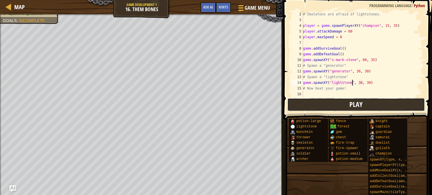
click at [339, 108] on button "Play" at bounding box center [355, 104] width 137 height 13
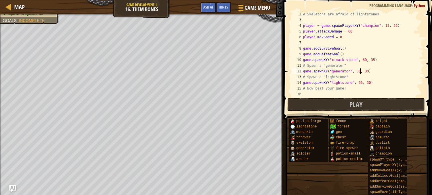
click at [360, 70] on div "# Skeletons are afraid of lightstones. player = game . spawnPlayerXY ( "champio…" at bounding box center [363, 59] width 122 height 97
click at [367, 71] on div "# Skeletons are afraid of lightstones. player = game . spawnPlayerXY ( "champio…" at bounding box center [363, 59] width 122 height 97
type textarea "game.spawnXY("generator", 60, 35)"
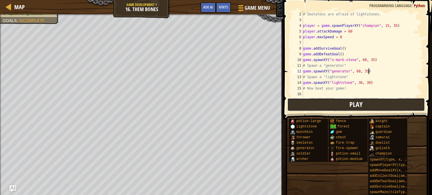
click at [336, 107] on button "Play" at bounding box center [355, 104] width 137 height 13
click at [356, 104] on span "Play" at bounding box center [355, 104] width 13 height 9
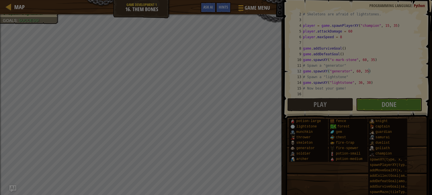
click at [361, 104] on div at bounding box center [216, 97] width 432 height 195
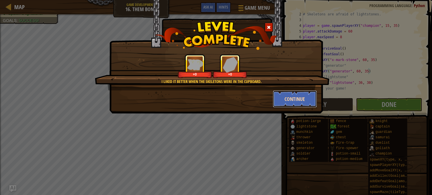
click at [301, 98] on button "Continue" at bounding box center [295, 98] width 44 height 17
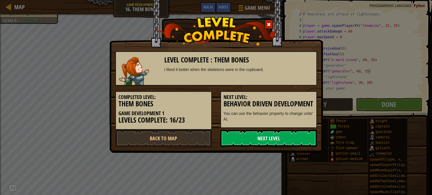
click at [289, 133] on link "Next Level" at bounding box center [268, 138] width 97 height 17
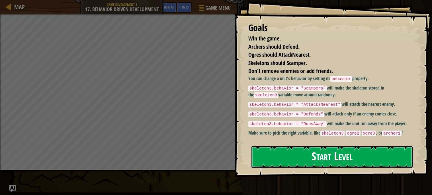
click at [295, 153] on button "Start Level" at bounding box center [332, 156] width 162 height 22
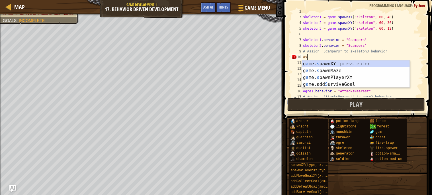
scroll to position [2, 0]
type textarea "a"
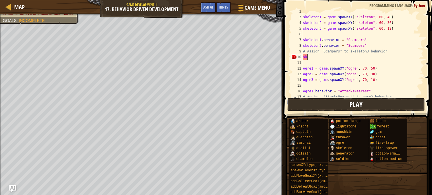
type textarea "s"
type textarea "a"
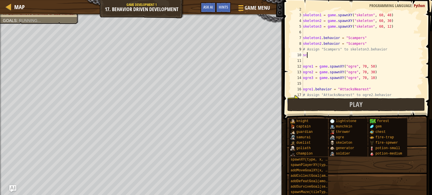
type textarea "s"
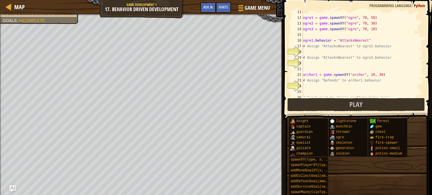
scroll to position [59, 0]
click at [346, 106] on button "Play" at bounding box center [355, 104] width 137 height 13
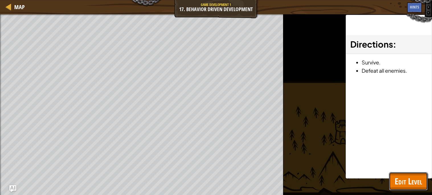
click at [408, 180] on span "Edit Level" at bounding box center [408, 181] width 27 height 12
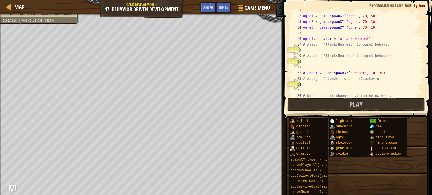
scroll to position [61, 0]
click at [314, 101] on button "Play" at bounding box center [355, 104] width 137 height 13
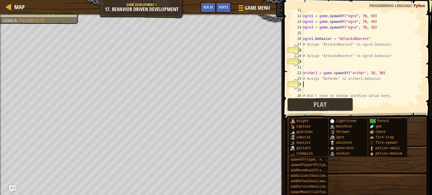
click at [346, 87] on div "ogre1 = game . spawnXY ( "ogre" , 70 , 50 ) ogre2 = game . spawnXY ( "ogre" , 7…" at bounding box center [363, 55] width 122 height 97
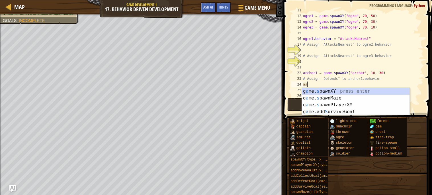
scroll to position [2, 0]
type textarea "a"
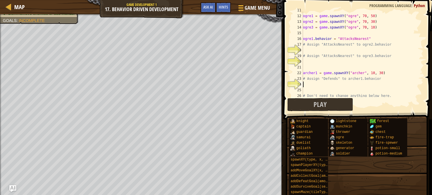
type textarea "o"
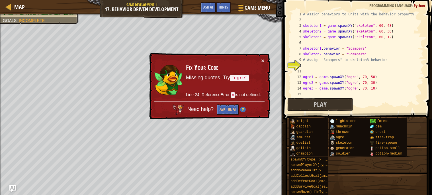
scroll to position [0, 0]
click at [349, 69] on div "# Assign behaviors to units with the behavior property. skeleton1 = game . spaw…" at bounding box center [363, 59] width 122 height 97
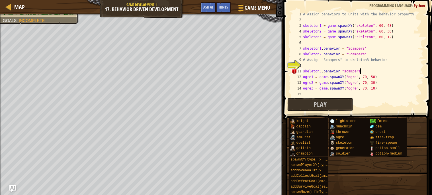
scroll to position [2, 4]
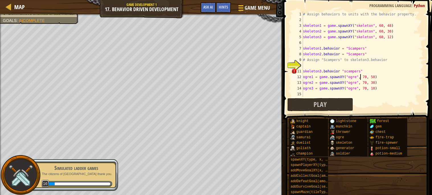
click at [361, 75] on div "# Assign behaviors to units with the behavior property. skeleton1 = game . spaw…" at bounding box center [363, 59] width 122 height 97
drag, startPoint x: 363, startPoint y: 69, endPoint x: 301, endPoint y: 72, distance: 62.4
click at [301, 72] on div "ogre1 = game.spawnXY("ogre", 70, 50) 1 2 3 4 5 6 7 8 9 10 11 12 13 14 15 16 # A…" at bounding box center [356, 53] width 133 height 85
type textarea "skeleton3.behavior "scampers""
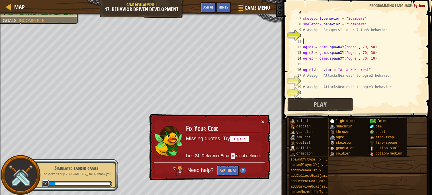
scroll to position [30, 0]
click at [325, 84] on div "skeleton1 . behavior = "Scampers" skeleton2 . behavior = "Scampers" # Assign "S…" at bounding box center [363, 58] width 122 height 97
type textarea "# Assign "AttacksNearest" to ogre3.behavior"
click at [330, 79] on div "skeleton1 . behavior = "Scampers" skeleton2 . behavior = "Scampers" # Assign "S…" at bounding box center [363, 58] width 122 height 97
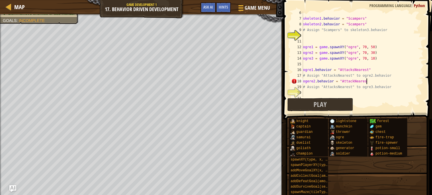
scroll to position [2, 5]
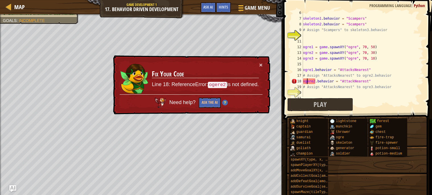
click at [308, 80] on div "skeleton1 . behavior = "Scampers" skeleton2 . behavior = "Scampers" # Assign "S…" at bounding box center [363, 58] width 122 height 97
type textarea "ogre2.behavior = "AttackNearest""
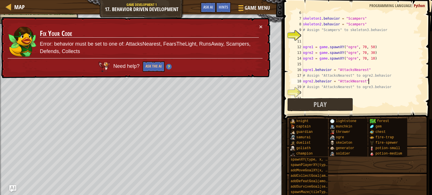
click at [395, 78] on div "skeleton1 . behavior = "Scampers" skeleton2 . behavior = "Scampers" # Assign "S…" at bounding box center [363, 58] width 122 height 97
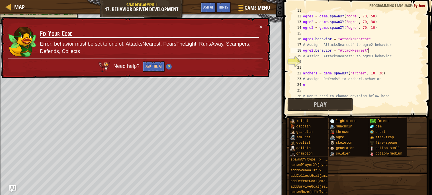
scroll to position [70, 0]
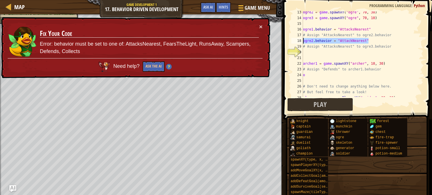
drag, startPoint x: 375, startPoint y: 41, endPoint x: 300, endPoint y: 39, distance: 75.2
click at [300, 39] on div "ogre2.behavior = "AttackNearest" 13 14 15 16 17 18 19 20 21 22 23 24 25 26 27 2…" at bounding box center [356, 53] width 133 height 85
click at [312, 57] on div "ogre2 = game . spawnXY ( "ogre" , 70 , 30 ) ogre3 = game . spawnXY ( "ogre" , 7…" at bounding box center [363, 57] width 122 height 97
click at [312, 54] on div "ogre2 = game . spawnXY ( "ogre" , 70 , 30 ) ogre3 = game . spawnXY ( "ogre" , 7…" at bounding box center [363, 57] width 122 height 97
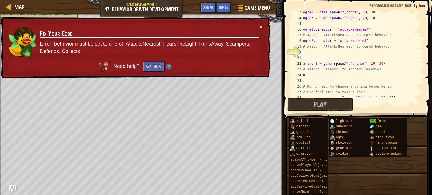
paste textarea "ogre2.behavior = "AttackNearest""
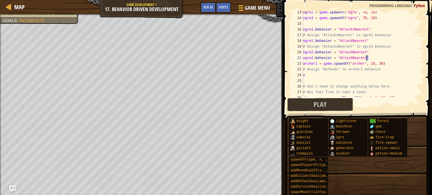
type textarea "ogre2.behavior = "AttackNearest""
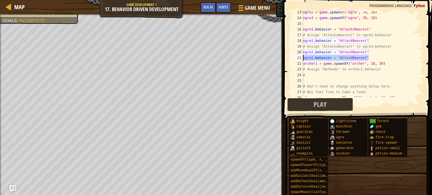
drag, startPoint x: 373, startPoint y: 57, endPoint x: 300, endPoint y: 58, distance: 72.6
click at [300, 58] on div "ogre2.behavior = "AttackNearest" 13 14 15 16 17 18 19 20 21 22 23 24 25 26 27 2…" at bounding box center [356, 53] width 133 height 85
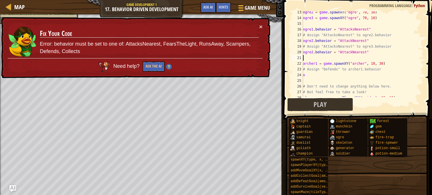
click at [314, 52] on div "ogre2 = game . spawnXY ( "ogre" , 70 , 30 ) ogre3 = game . spawnXY ( "ogre" , 7…" at bounding box center [363, 57] width 122 height 97
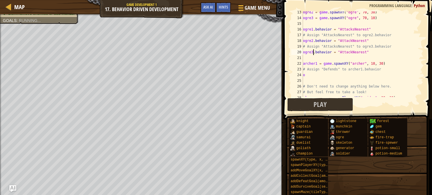
scroll to position [2, 1]
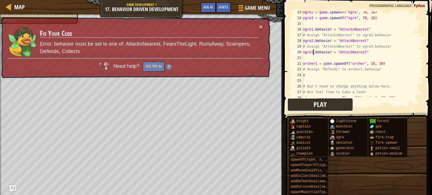
click at [331, 106] on button "Play" at bounding box center [320, 104] width 66 height 13
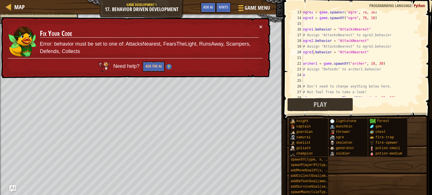
click at [263, 28] on div "× Fix Your Code Error: behavior must be set to one of: AttacksNearest, FearsThe…" at bounding box center [135, 47] width 271 height 65
click at [264, 29] on div "× Fix Your Code Error: behavior must be set to one of: AttacksNearest, FearsThe…" at bounding box center [135, 47] width 270 height 63
click at [156, 69] on button "Ask the AI" at bounding box center [154, 66] width 22 height 11
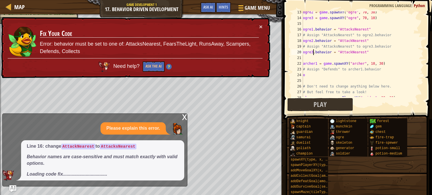
click at [352, 52] on div "ogre2 = game . spawnXY ( "ogre" , 70 , 30 ) ogre3 = game . spawnXY ( "ogre" , 7…" at bounding box center [363, 57] width 122 height 97
click at [350, 38] on div "ogre2 = game . spawnXY ( "ogre" , 70 , 30 ) ogre3 = game . spawnXY ( "ogre" , 7…" at bounding box center [363, 57] width 122 height 97
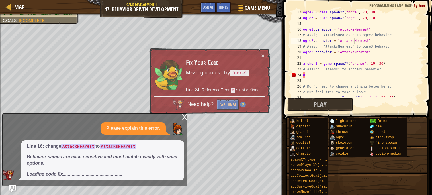
click at [333, 113] on span at bounding box center [356, 196] width 145 height 169
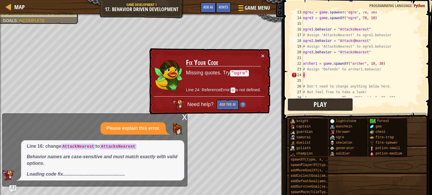
click at [336, 106] on button "Play" at bounding box center [320, 104] width 66 height 13
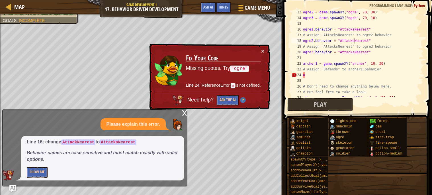
click at [311, 76] on div "ogre2 = game . spawnXY ( "ogre" , 70 , 30 ) ogre3 = game . spawnXY ( "ogre" , 7…" at bounding box center [363, 57] width 122 height 97
type textarea "o"
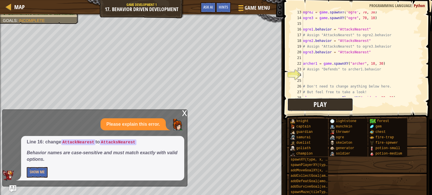
click at [331, 107] on button "Play" at bounding box center [320, 104] width 66 height 13
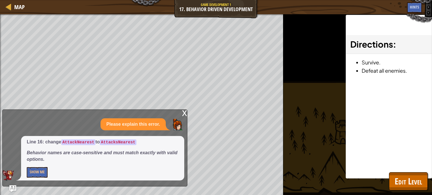
click at [183, 115] on div "x" at bounding box center [184, 113] width 5 height 6
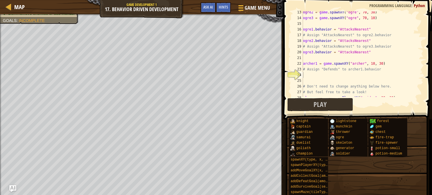
click at [339, 77] on div "ogre2 = game . spawnXY ( "ogre" , 70 , 30 ) ogre3 = game . spawnXY ( "ogre" , 7…" at bounding box center [363, 57] width 122 height 97
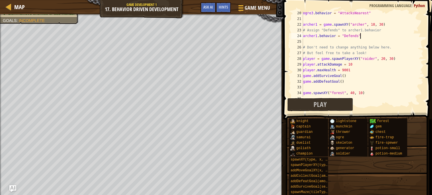
scroll to position [110, 0]
type textarea "archer1.behavior = "Defends""
click at [325, 107] on span "Play" at bounding box center [319, 104] width 13 height 9
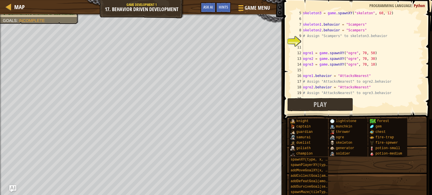
scroll to position [19, 0]
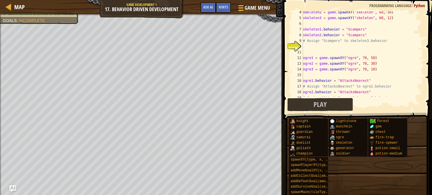
click at [343, 46] on div "skeleton2 = game . spawnXY ( "skeleton" , 60 , 30 ) skeleton3 = game . spawnXY …" at bounding box center [363, 57] width 122 height 97
type textarea "skeleton3.behavior = "Scampers""
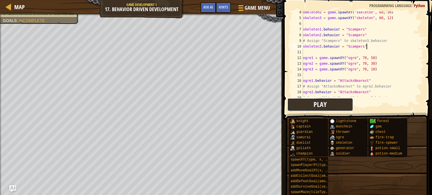
click at [326, 102] on span "Play" at bounding box center [319, 104] width 13 height 9
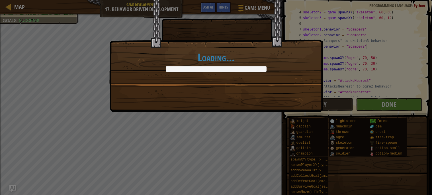
click at [368, 109] on div "Loading..." at bounding box center [216, 97] width 432 height 195
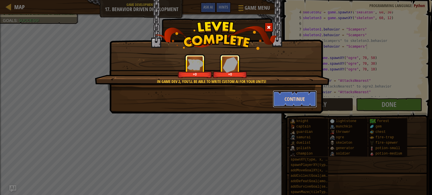
click at [296, 97] on button "Continue" at bounding box center [295, 98] width 44 height 17
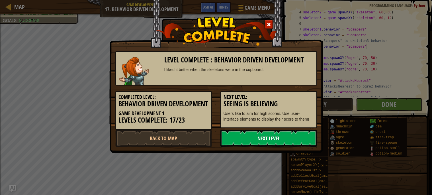
click at [269, 133] on link "Next Level" at bounding box center [268, 138] width 97 height 17
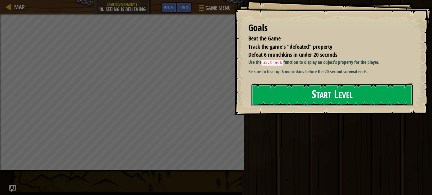
click at [313, 97] on button "Start Level" at bounding box center [332, 94] width 162 height 22
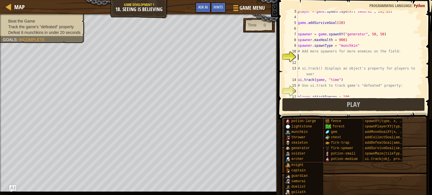
scroll to position [14, 0]
click at [320, 59] on div "player = game . spawnPlayerXY ( "samurai" , 20 , 20 ) game . addSurviveGoal ( 2…" at bounding box center [360, 57] width 127 height 97
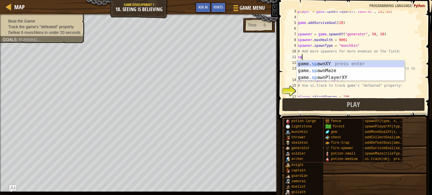
scroll to position [2, 0]
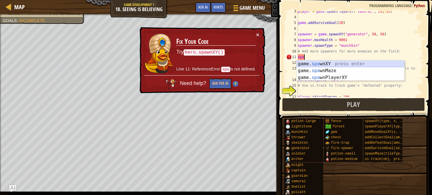
click at [331, 63] on div "game. spa wnXY press enter game. spa wnMaze press enter game. spa wnPlayerXY pr…" at bounding box center [351, 77] width 108 height 34
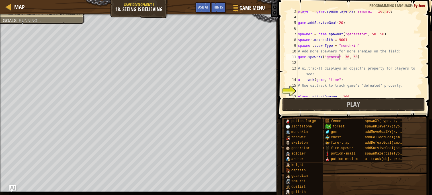
scroll to position [2, 4]
type textarea "game.spawnXY("generator", 36, 30)"
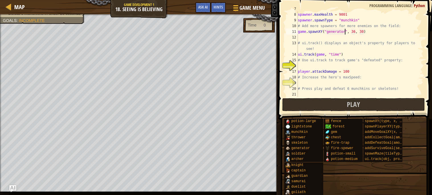
scroll to position [40, 0]
click at [318, 65] on div "spawner = game . spawnXY ( "generator" , 50 , 50 ) spawner . maxHealth = 9001 s…" at bounding box center [360, 54] width 127 height 97
